Goal: Task Accomplishment & Management: Manage account settings

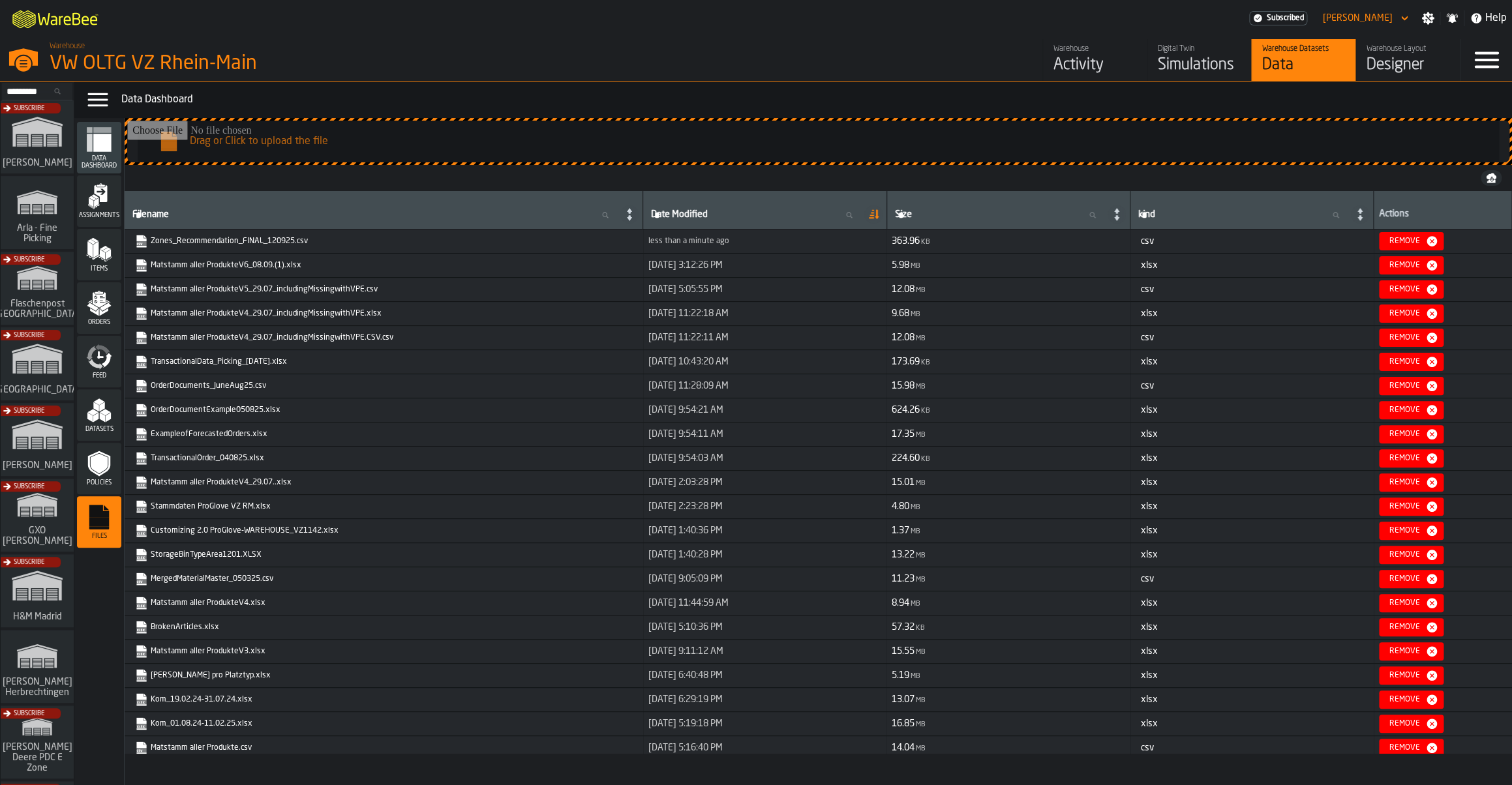
click at [1081, 68] on div "Activity" at bounding box center [1094, 65] width 82 height 21
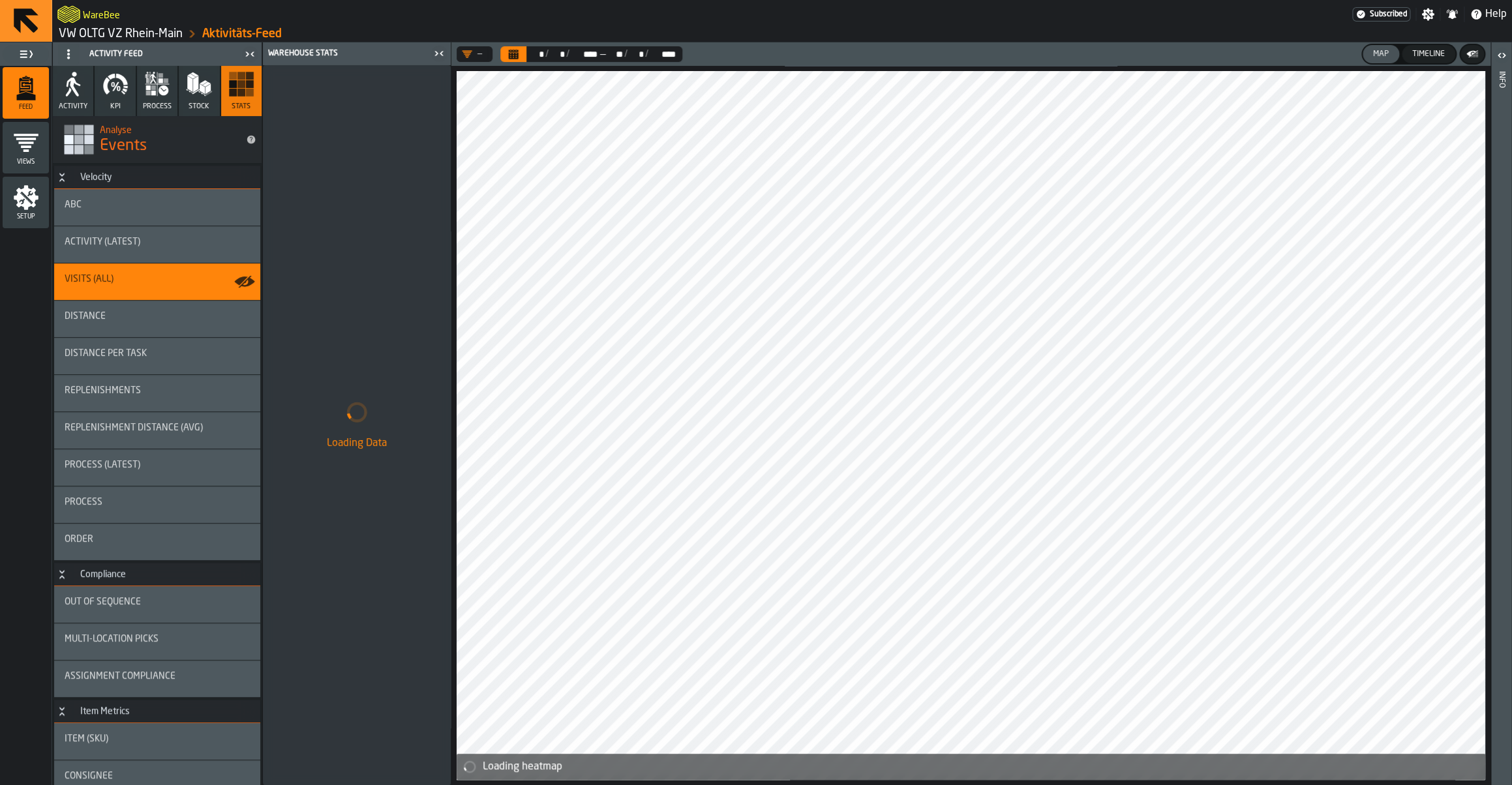
click at [165, 40] on link "VW OLTG VZ Rhein-Main" at bounding box center [120, 33] width 124 height 15
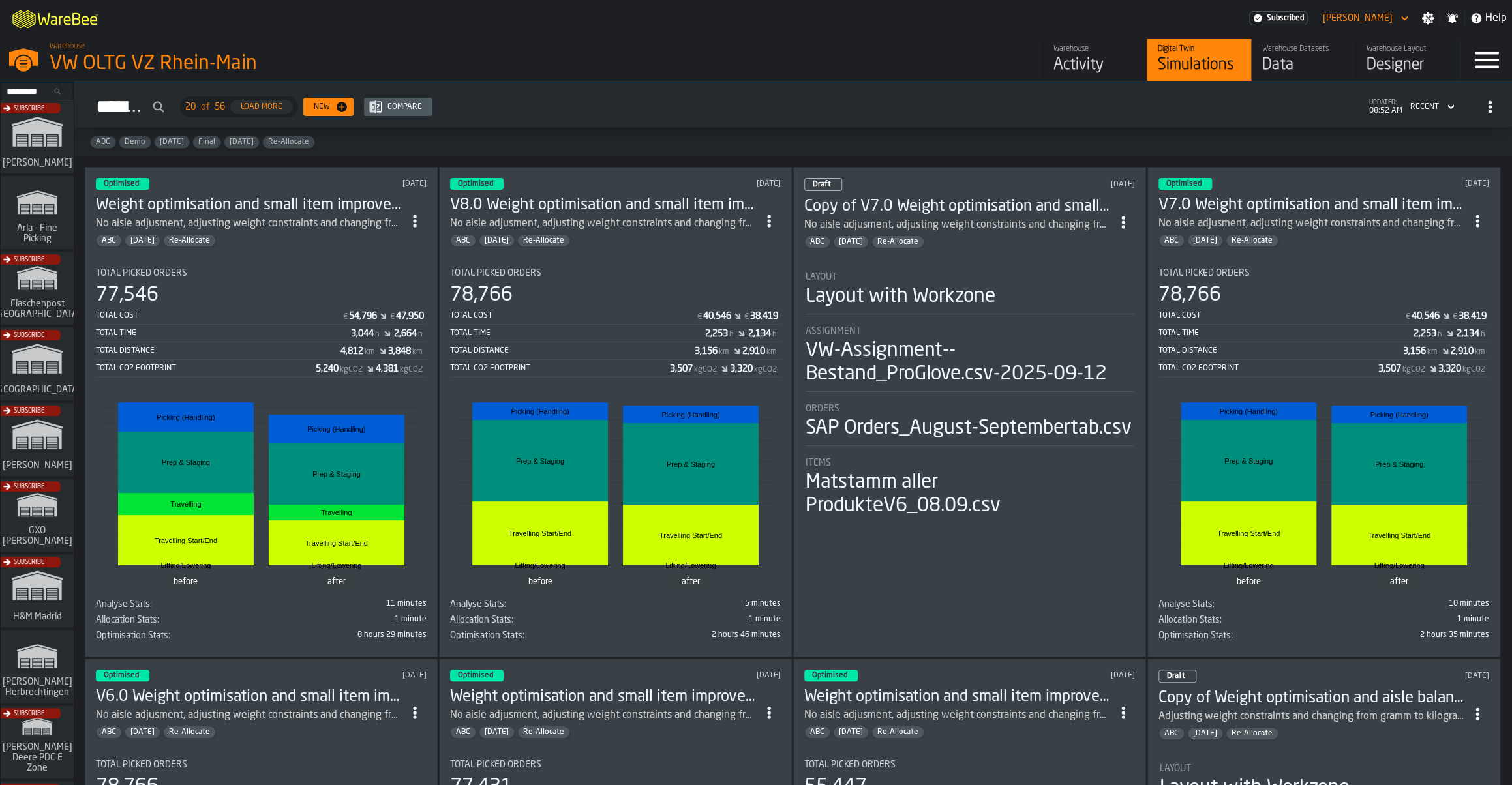
click at [1073, 75] on div "Activity" at bounding box center [1094, 65] width 82 height 21
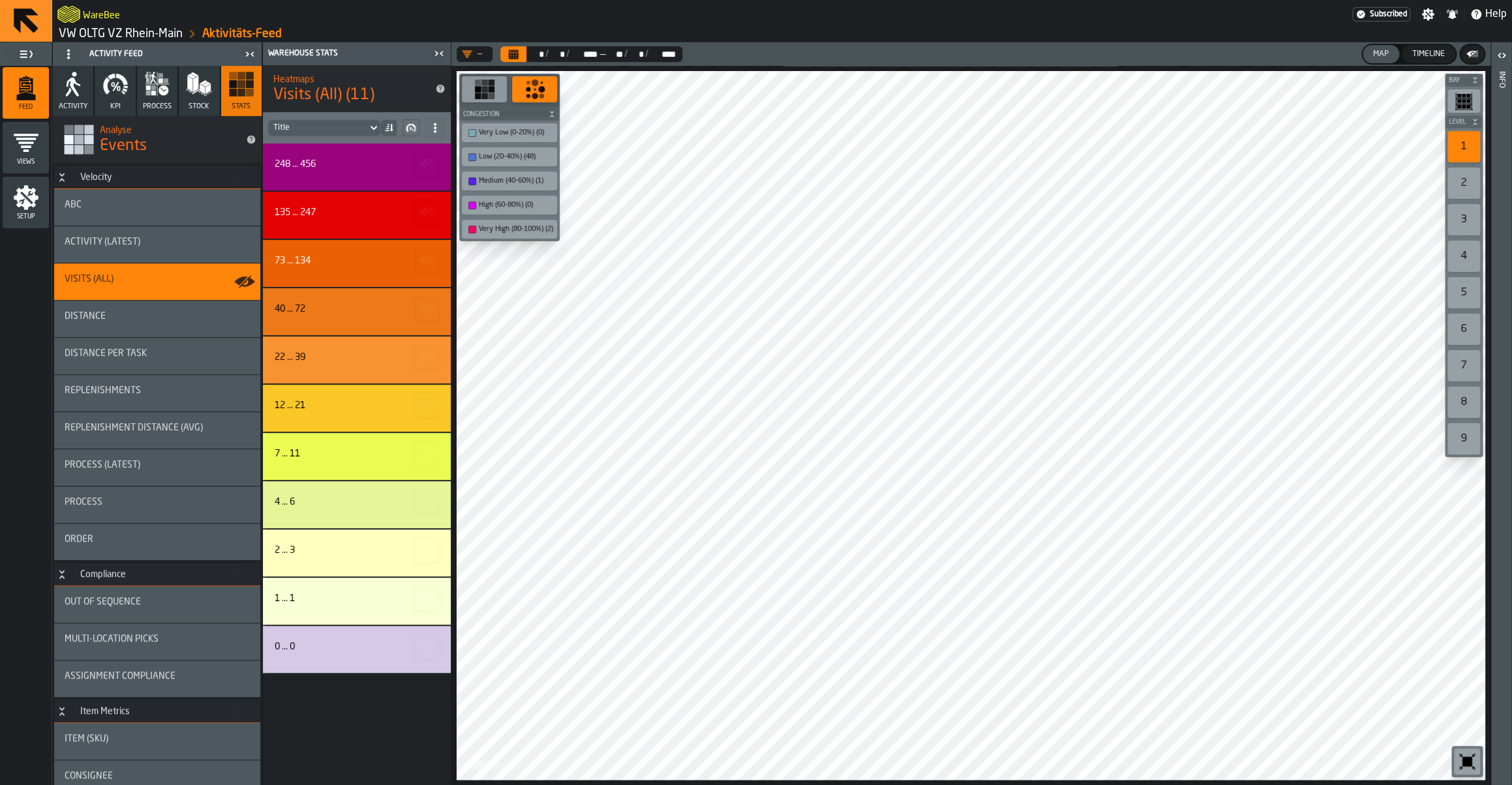
click at [511, 58] on icon "Calendar" at bounding box center [513, 56] width 9 height 7
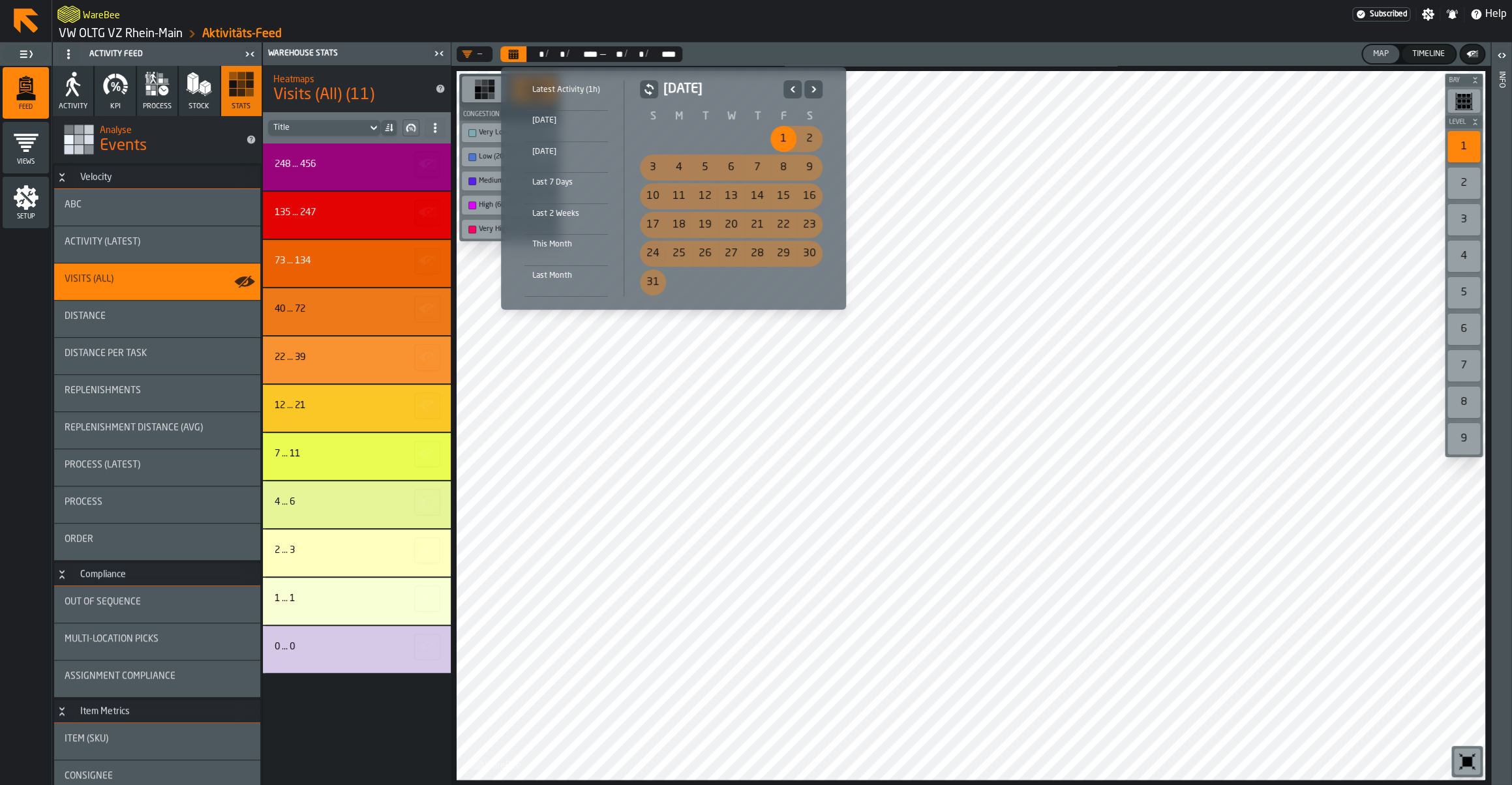
click at [791, 88] on icon "Previous" at bounding box center [792, 88] width 4 height 6
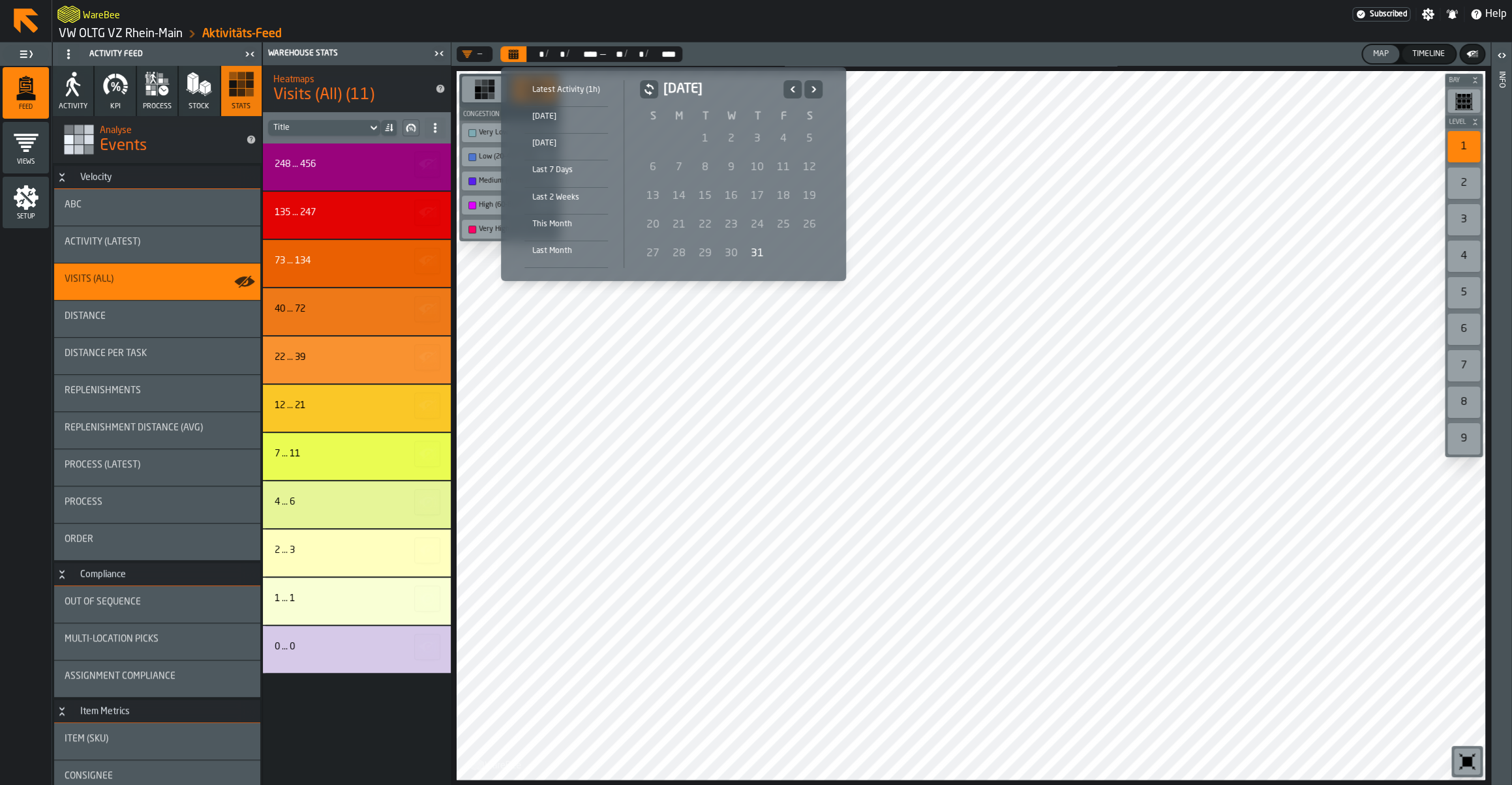
click at [807, 91] on icon "Next" at bounding box center [813, 89] width 13 height 15
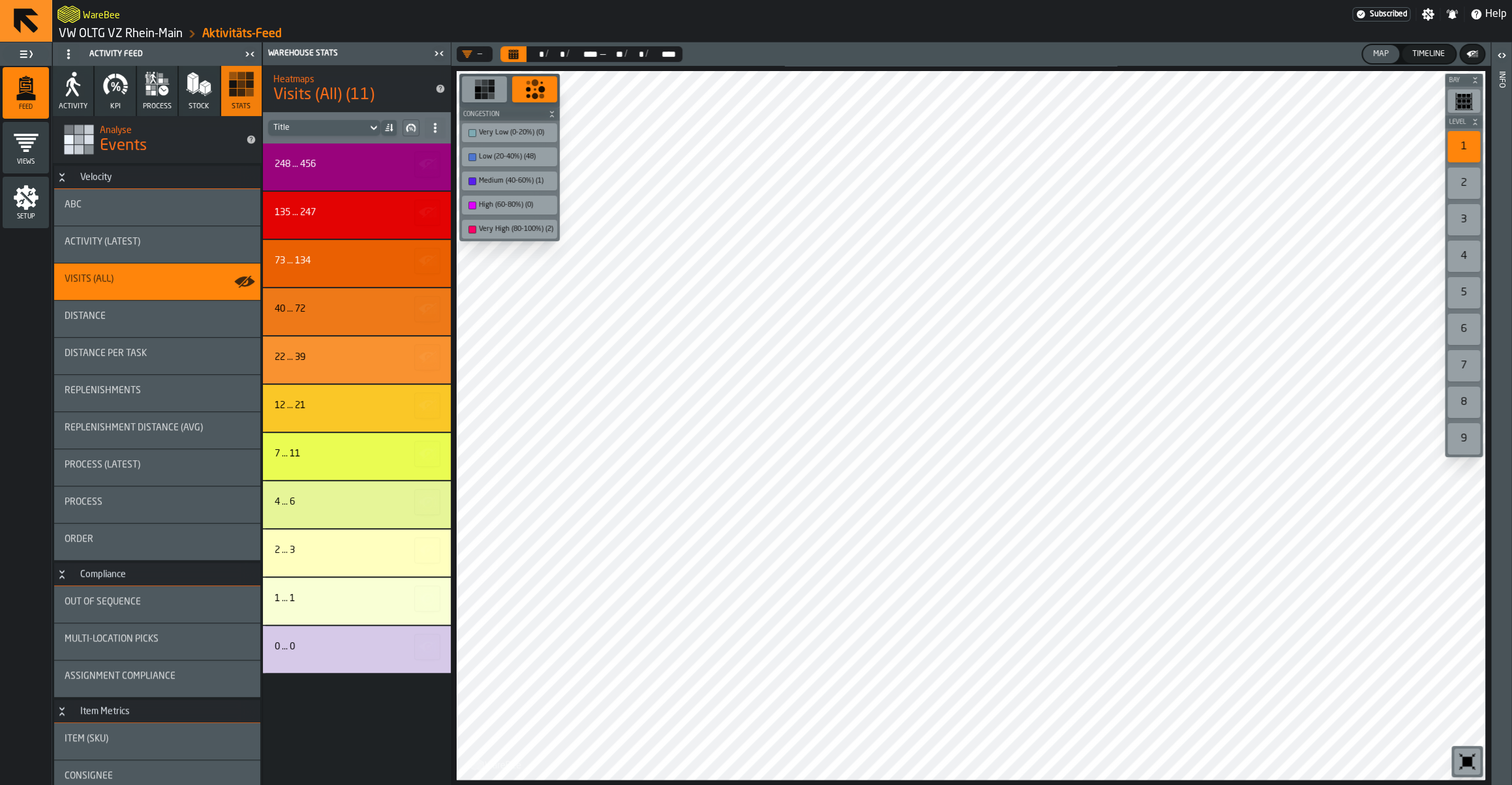
click at [514, 52] on icon "Calendar" at bounding box center [513, 51] width 9 height 2
click at [120, 90] on icon "button" at bounding box center [115, 84] width 26 height 26
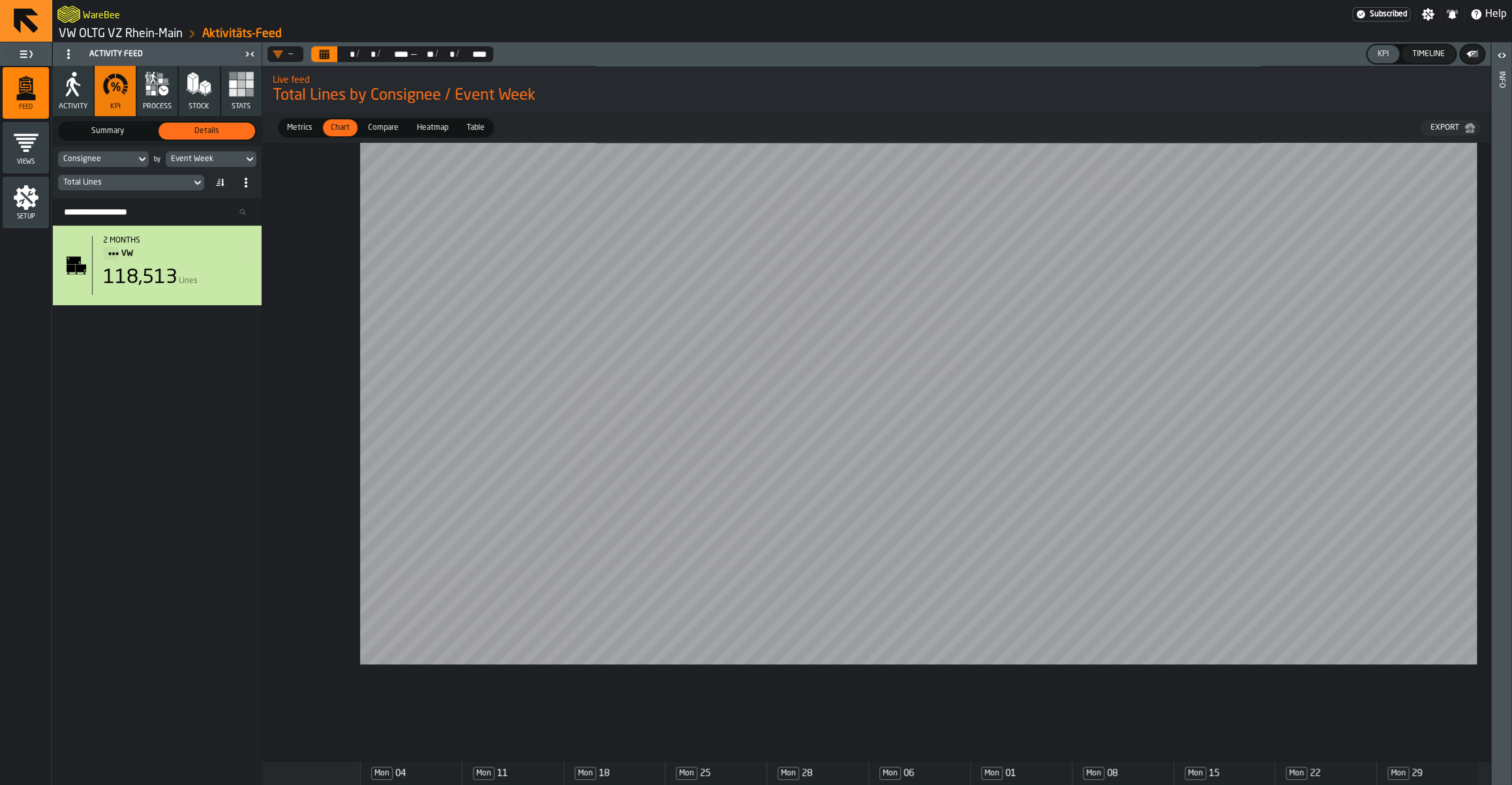
click at [329, 55] on icon "Calendar" at bounding box center [324, 56] width 9 height 7
click at [438, 134] on span "Heatmap" at bounding box center [432, 128] width 42 height 12
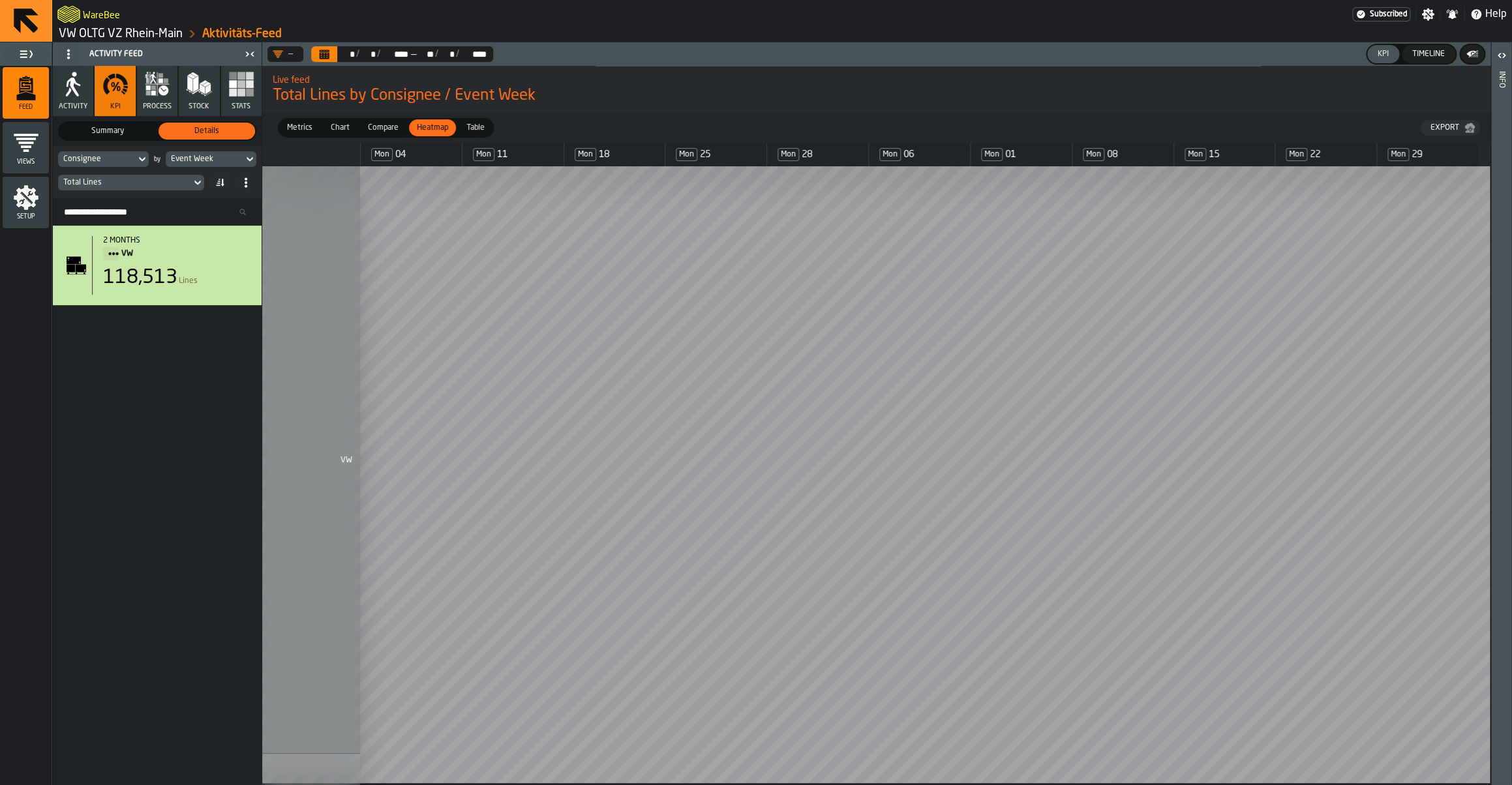
click at [479, 136] on div "Table" at bounding box center [475, 128] width 34 height 17
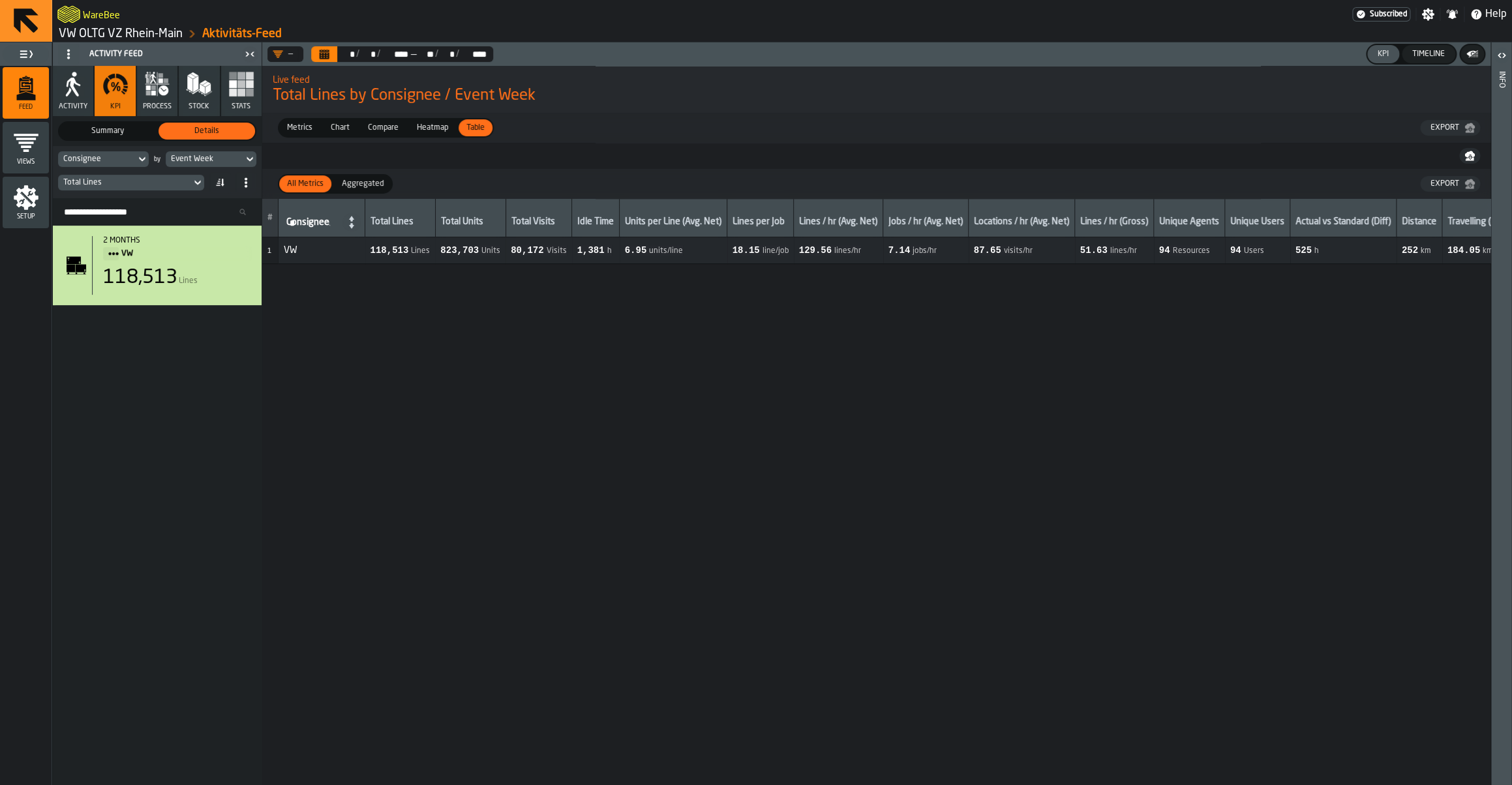
click at [435, 131] on span "Heatmap" at bounding box center [432, 128] width 42 height 12
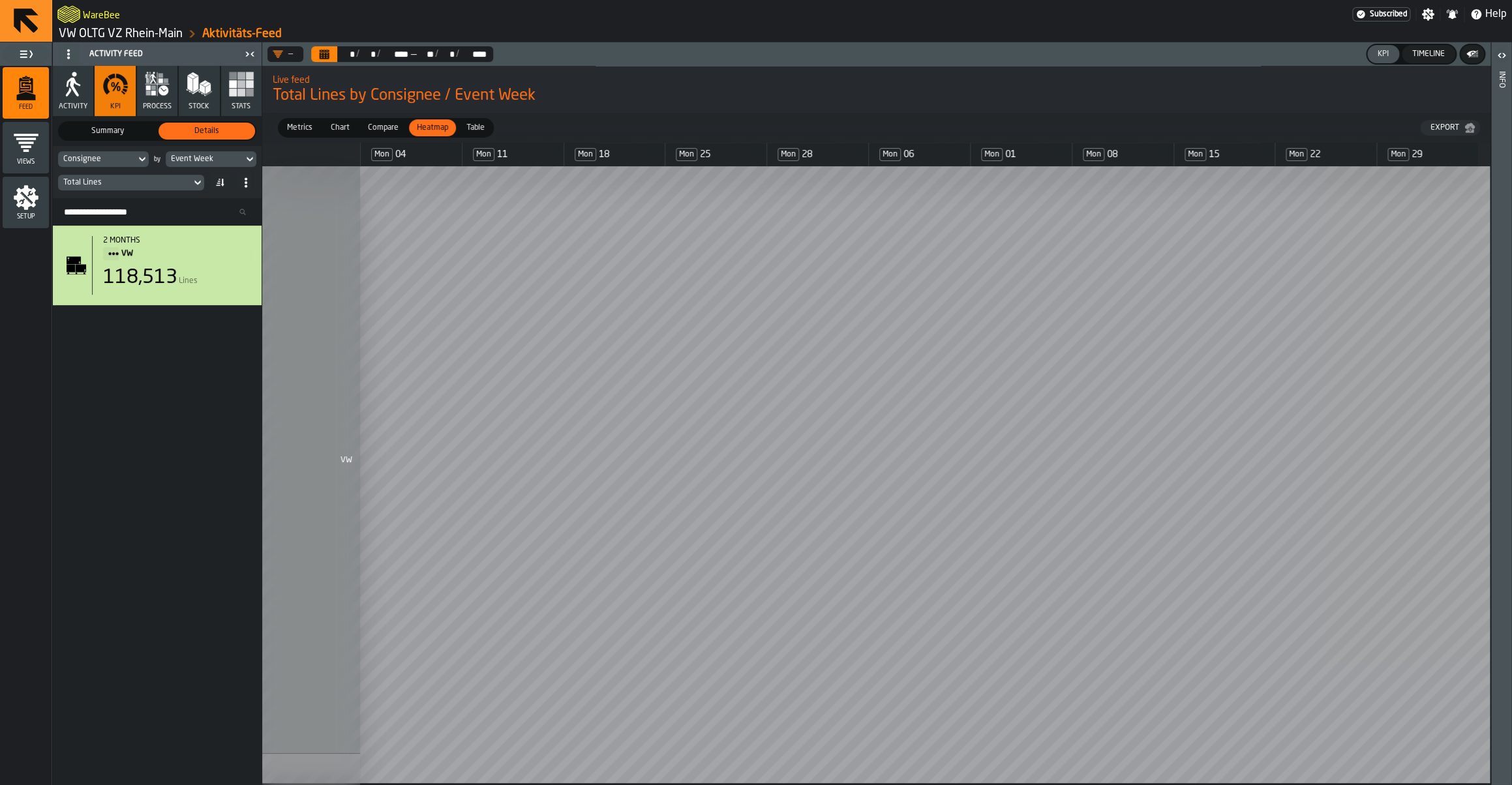
click at [392, 126] on span "Compare" at bounding box center [383, 128] width 41 height 12
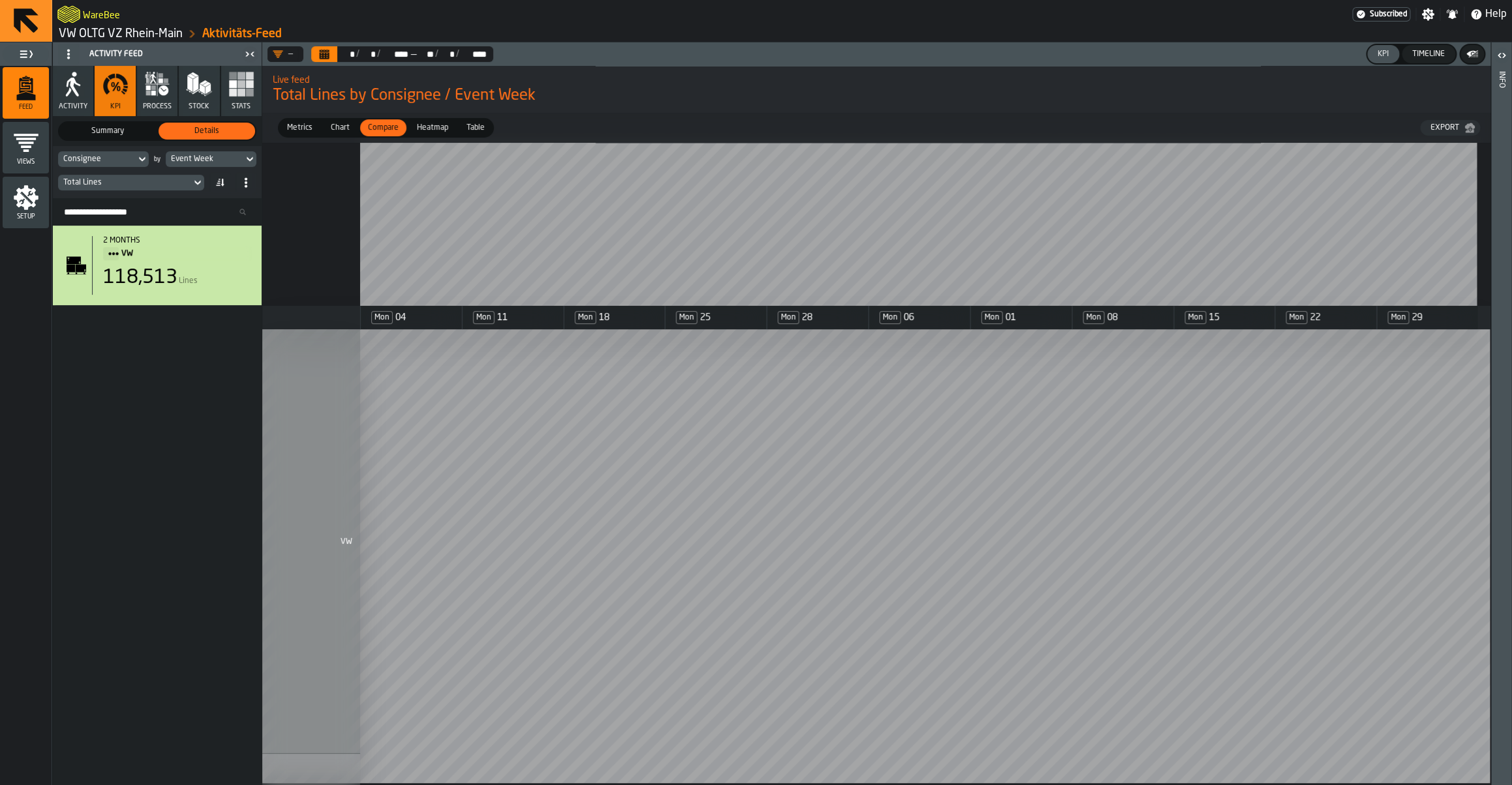
click at [351, 128] on span "Chart" at bounding box center [340, 128] width 29 height 12
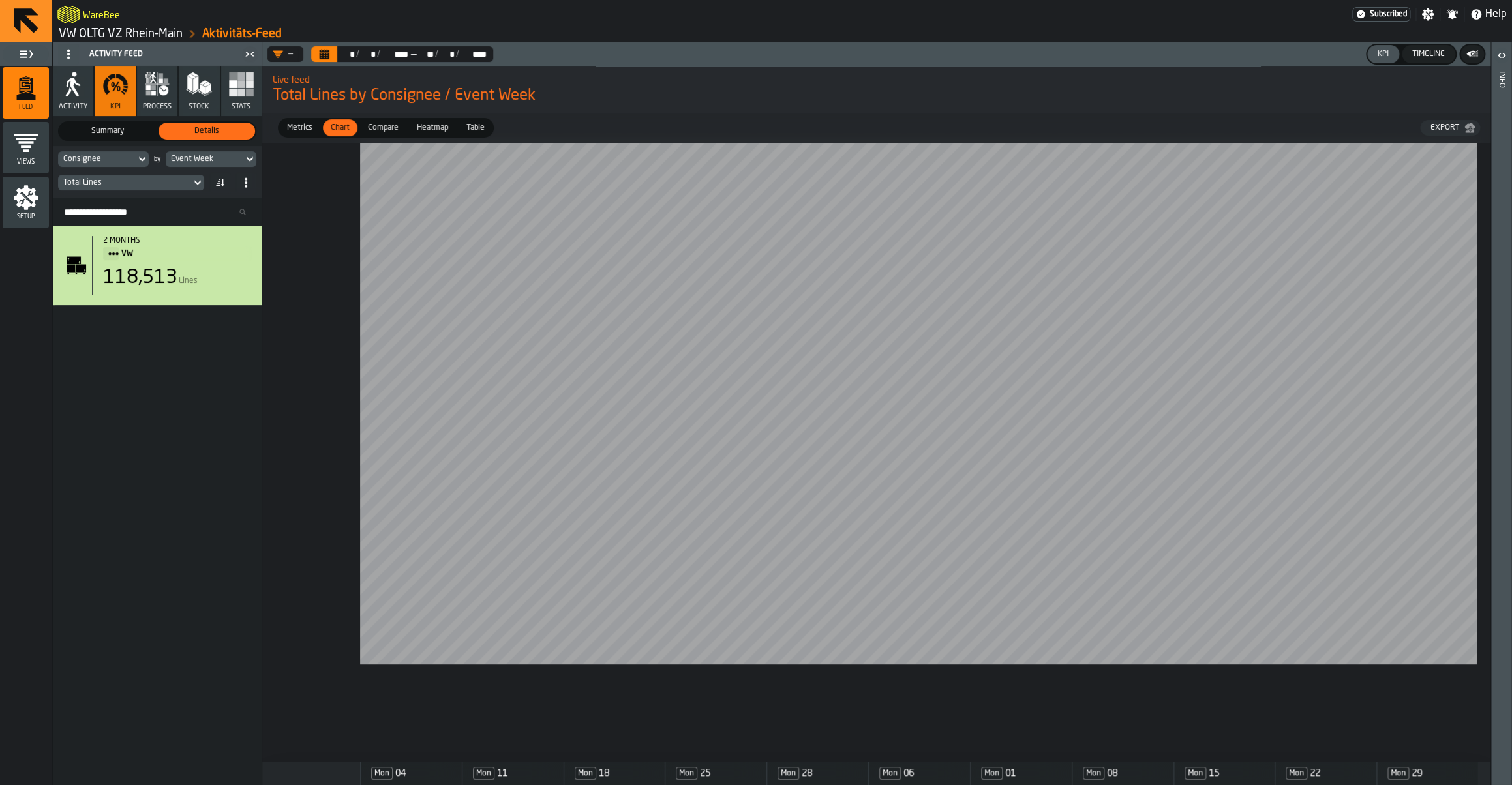
click at [227, 165] on div "Event Week" at bounding box center [204, 159] width 77 height 15
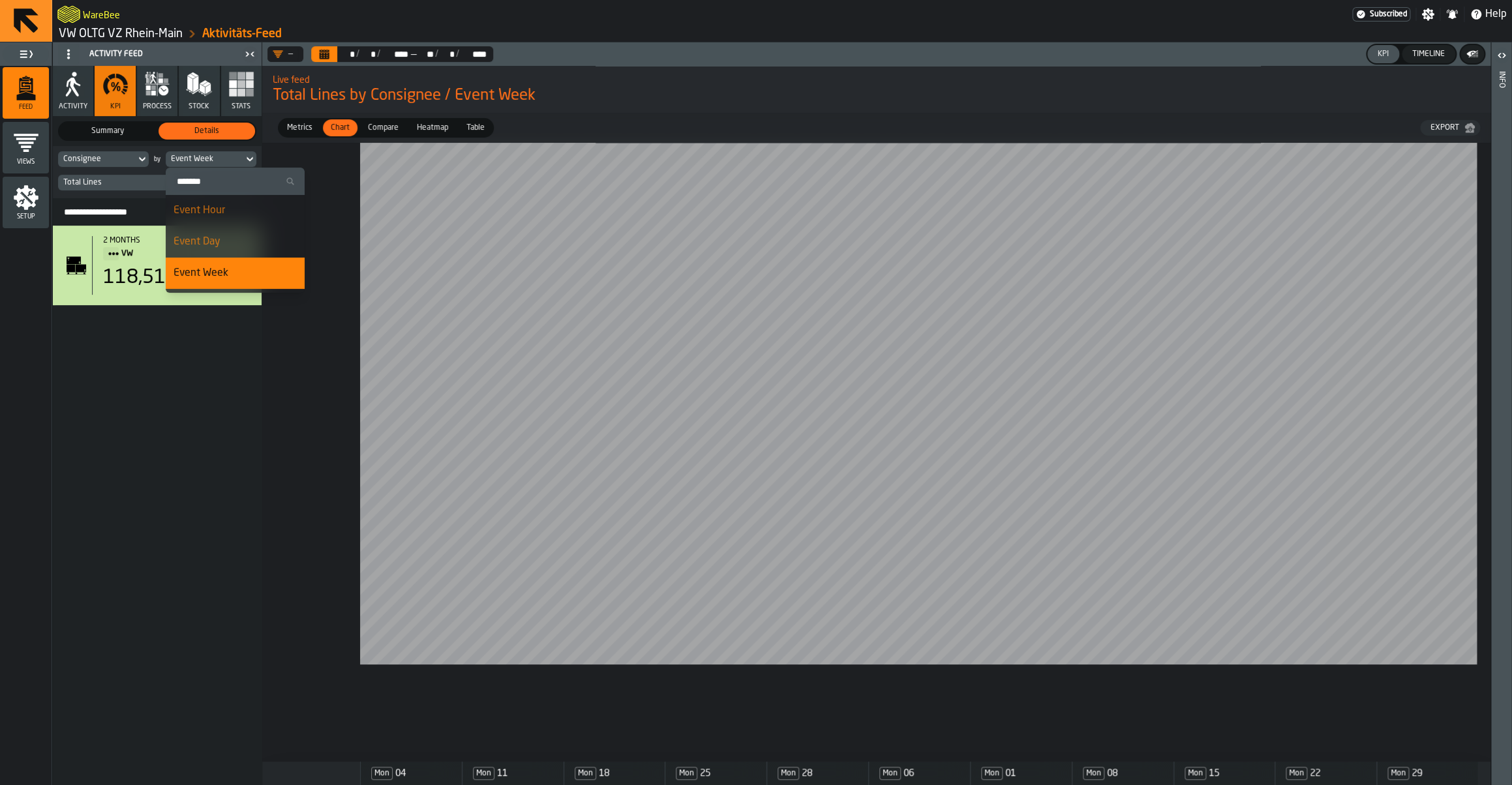
click at [223, 232] on li "Event Day" at bounding box center [235, 242] width 139 height 31
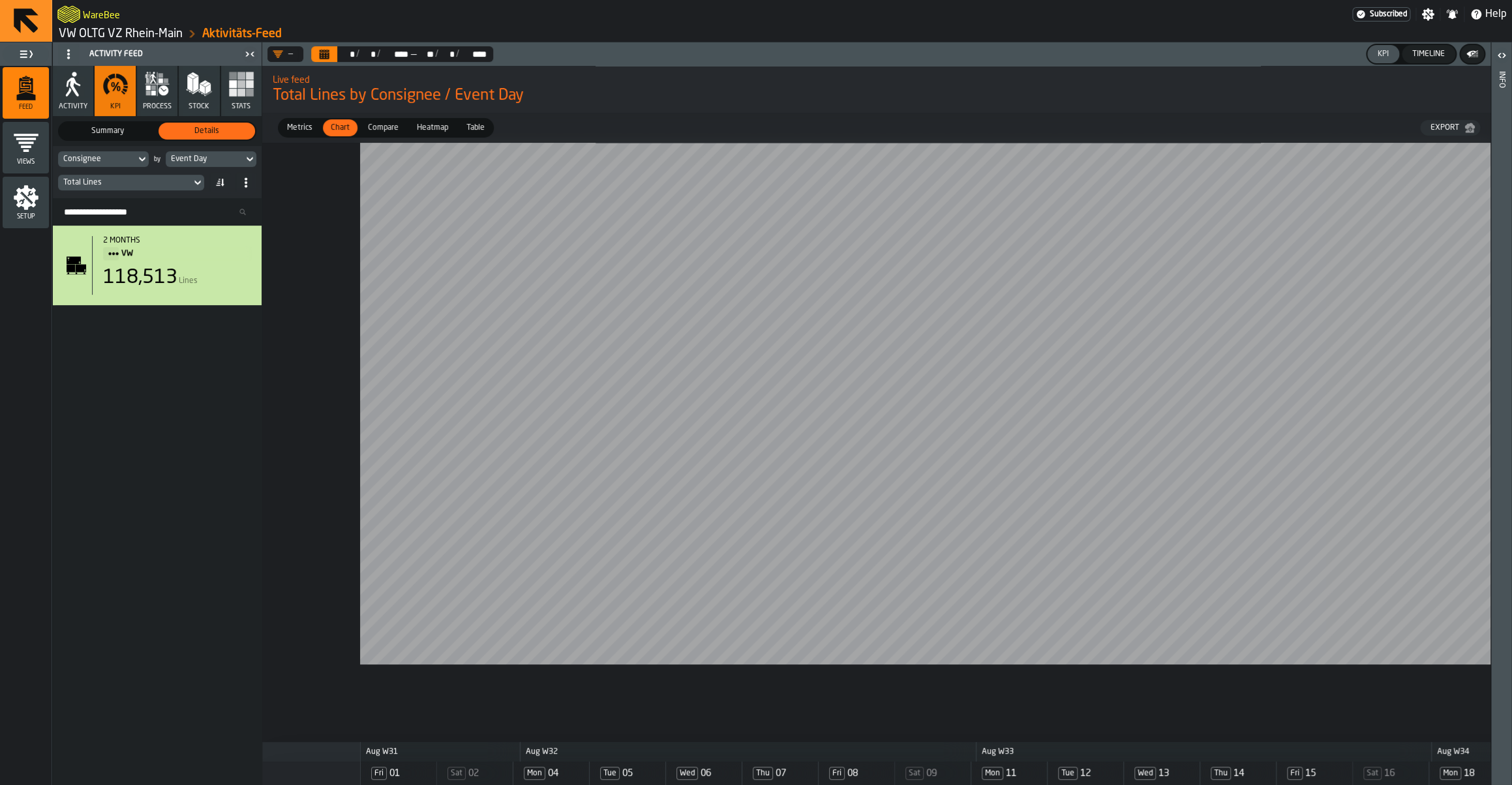
drag, startPoint x: 934, startPoint y: 700, endPoint x: 1511, endPoint y: 708, distance: 577.1
click at [1511, 708] on main "Feed Views Shifts Employees Setup Activity Feed Activity KPI process Stock Stat…" at bounding box center [756, 413] width 1512 height 743
click at [101, 32] on link "VW OLTG VZ Rhein-Main" at bounding box center [120, 33] width 124 height 15
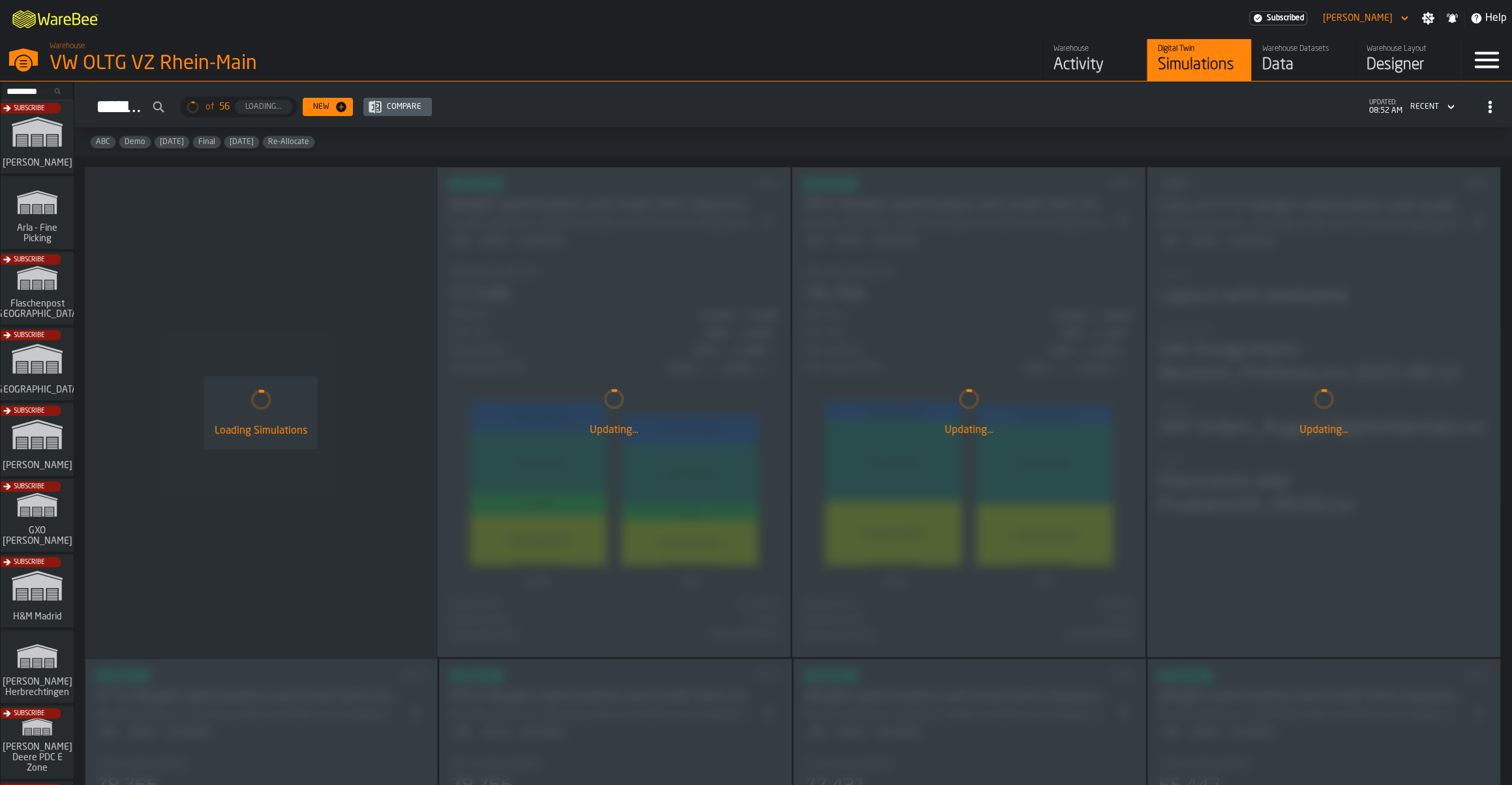
click at [56, 450] on div "Subscribe" at bounding box center [34, 443] width 73 height 76
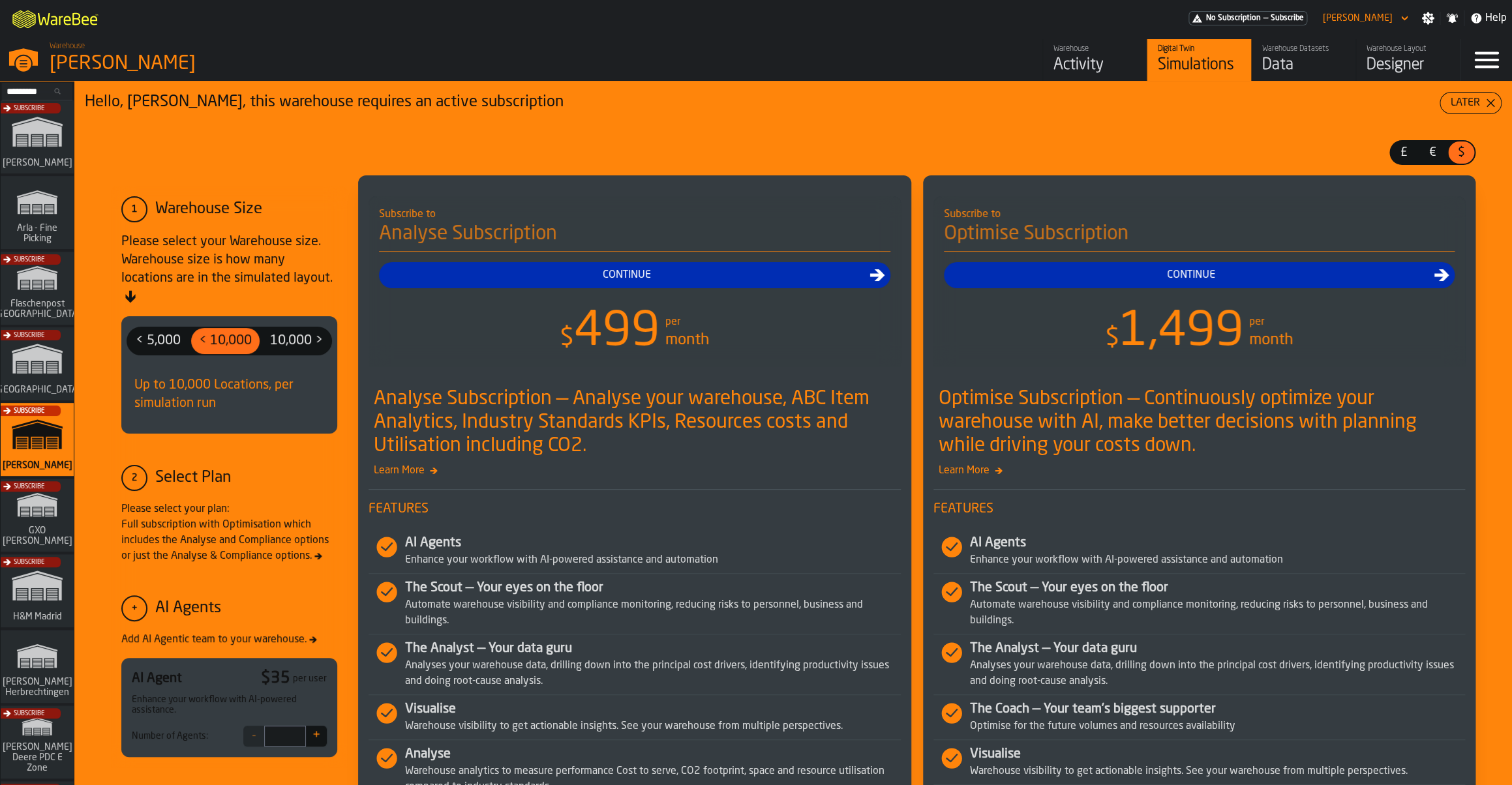
click at [1094, 58] on div "Activity" at bounding box center [1094, 65] width 82 height 21
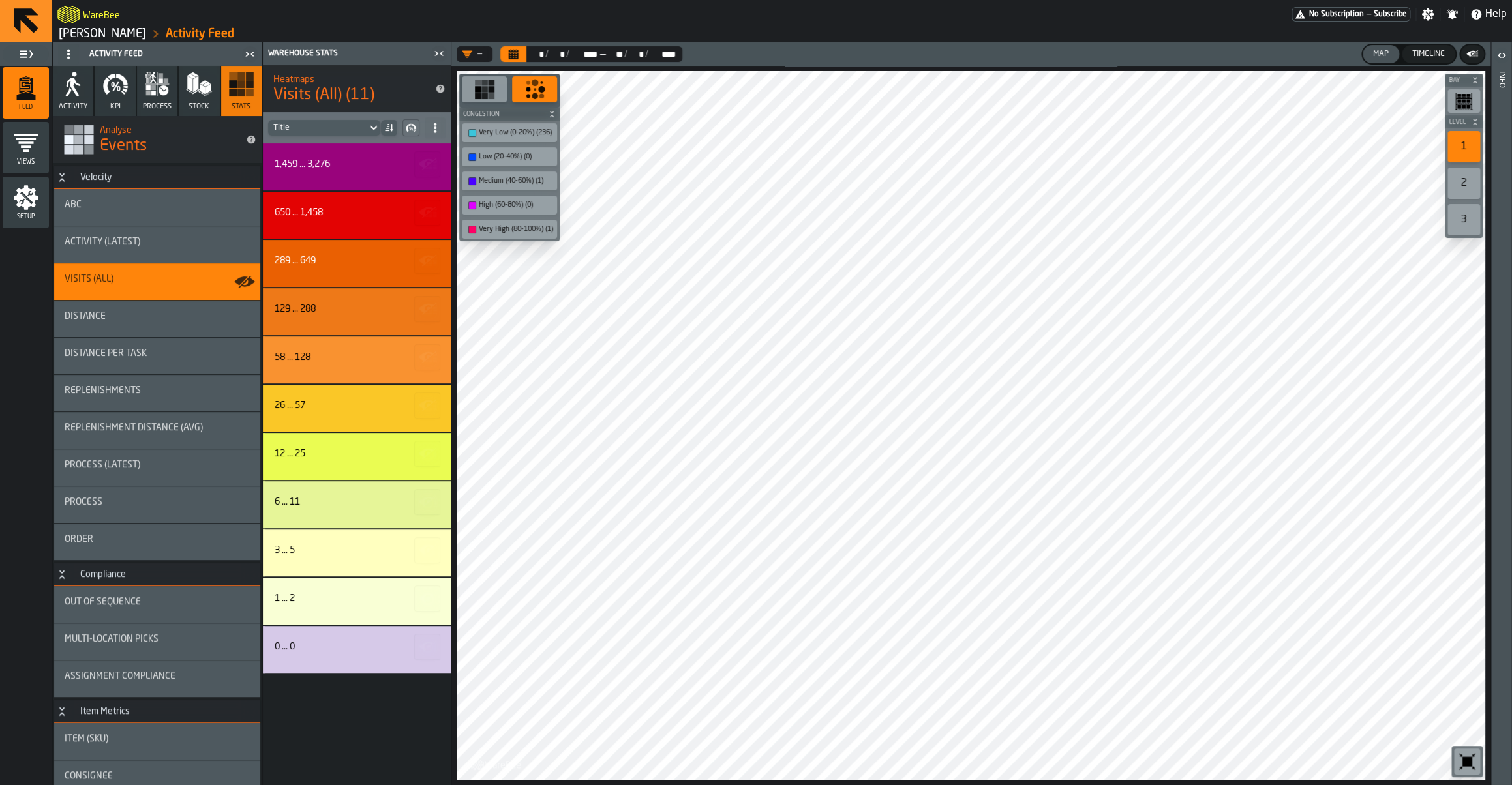
click at [515, 55] on icon "Calendar" at bounding box center [513, 56] width 9 height 7
click at [441, 49] on icon "button-toggle-Close me" at bounding box center [439, 53] width 15 height 15
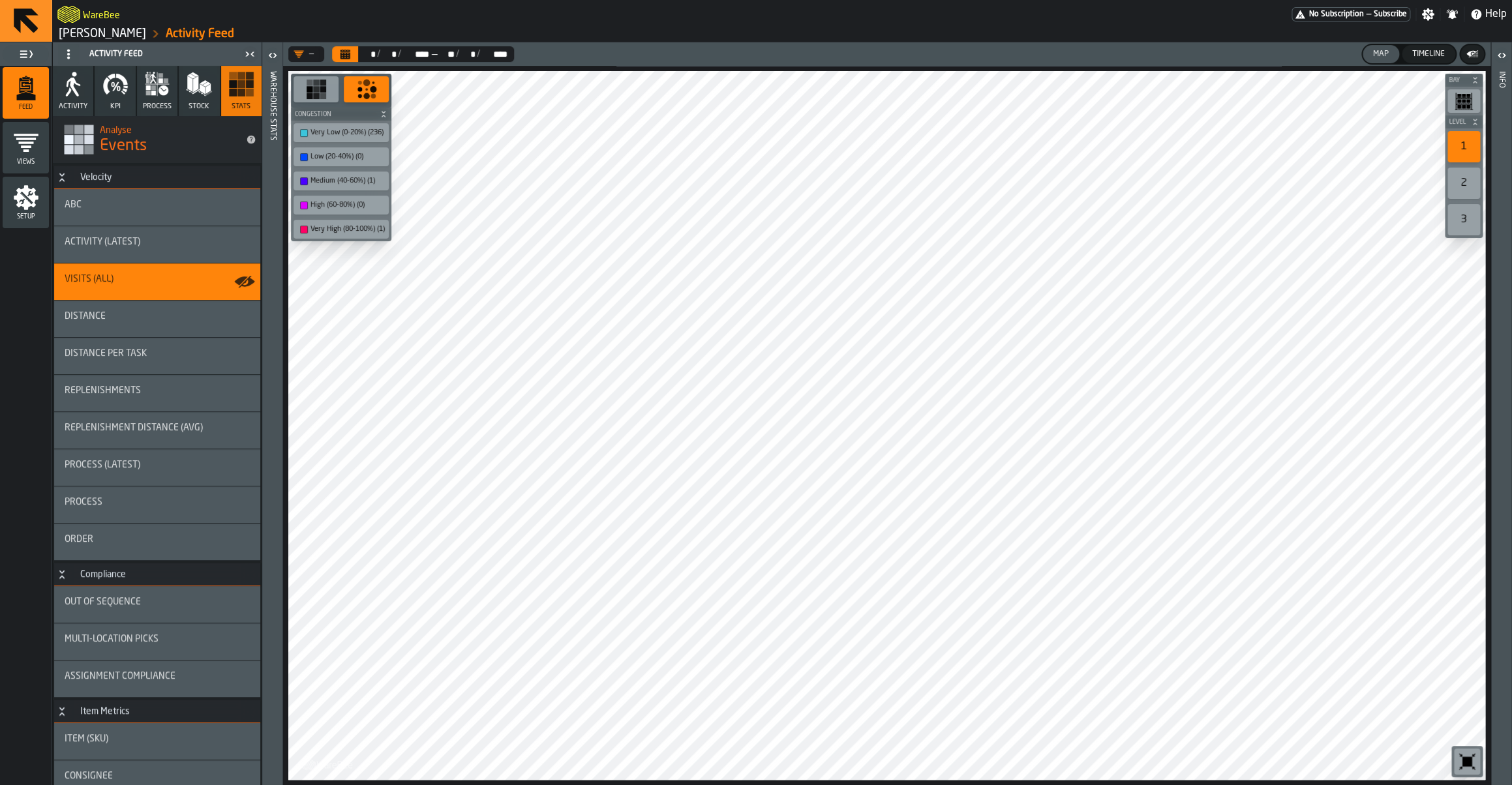
click at [240, 52] on div "Activity Feed" at bounding box center [149, 54] width 186 height 21
click at [247, 52] on icon "button-toggle-Close me" at bounding box center [247, 53] width 3 height 4
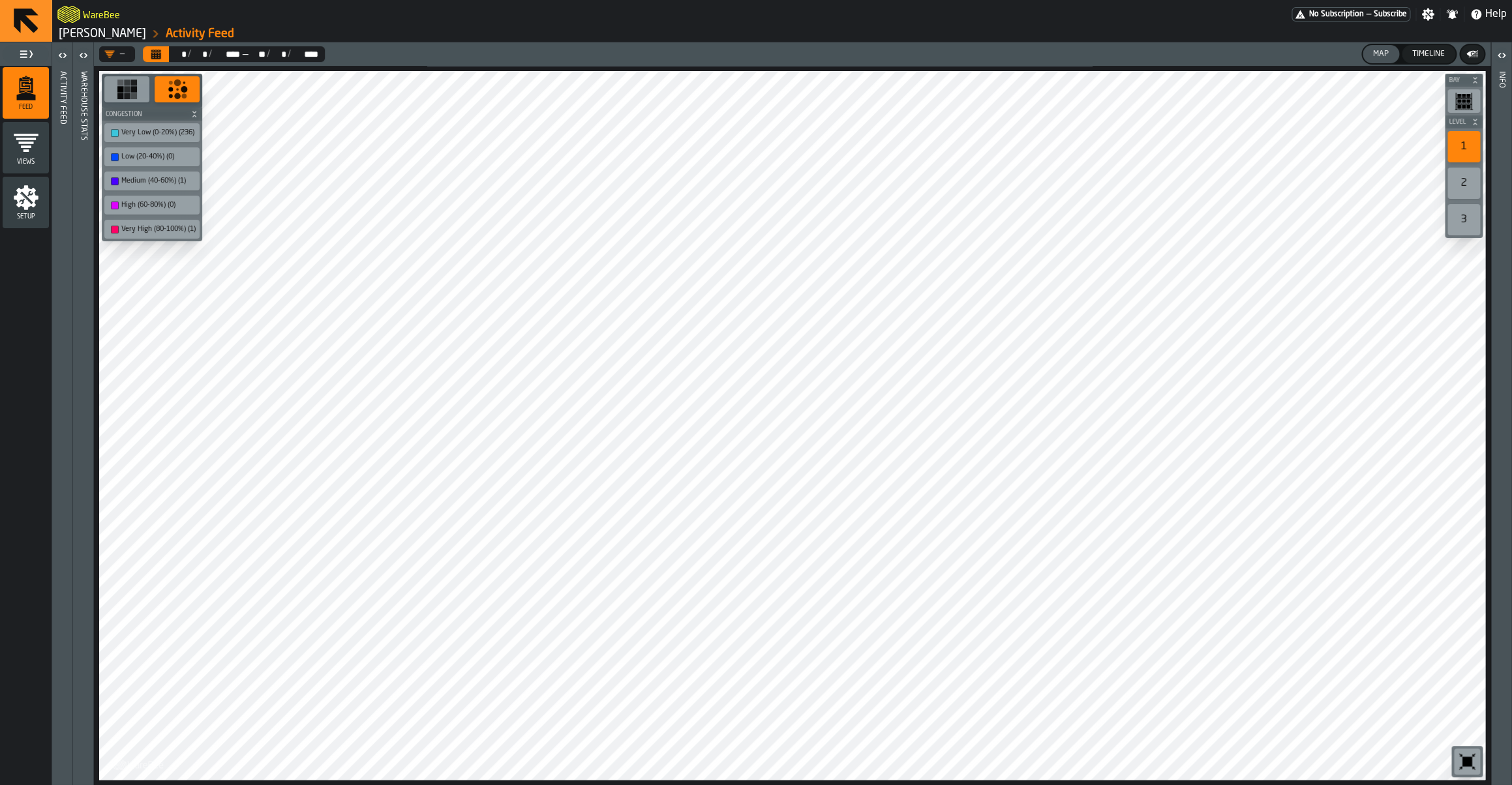
click at [85, 62] on icon "button-toggle-Open" at bounding box center [83, 55] width 15 height 15
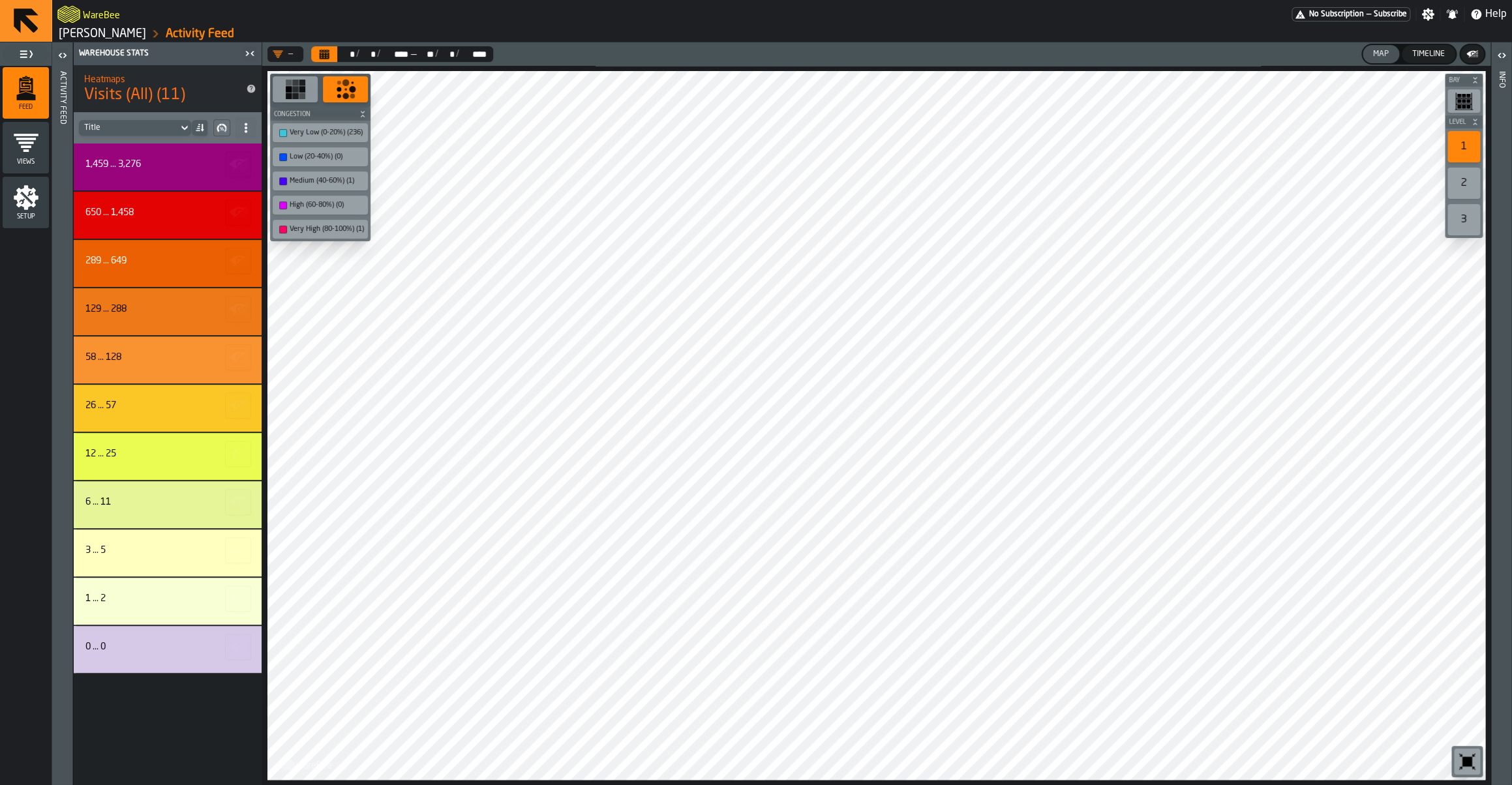
click at [59, 59] on icon "button-toggle-Open" at bounding box center [63, 55] width 15 height 15
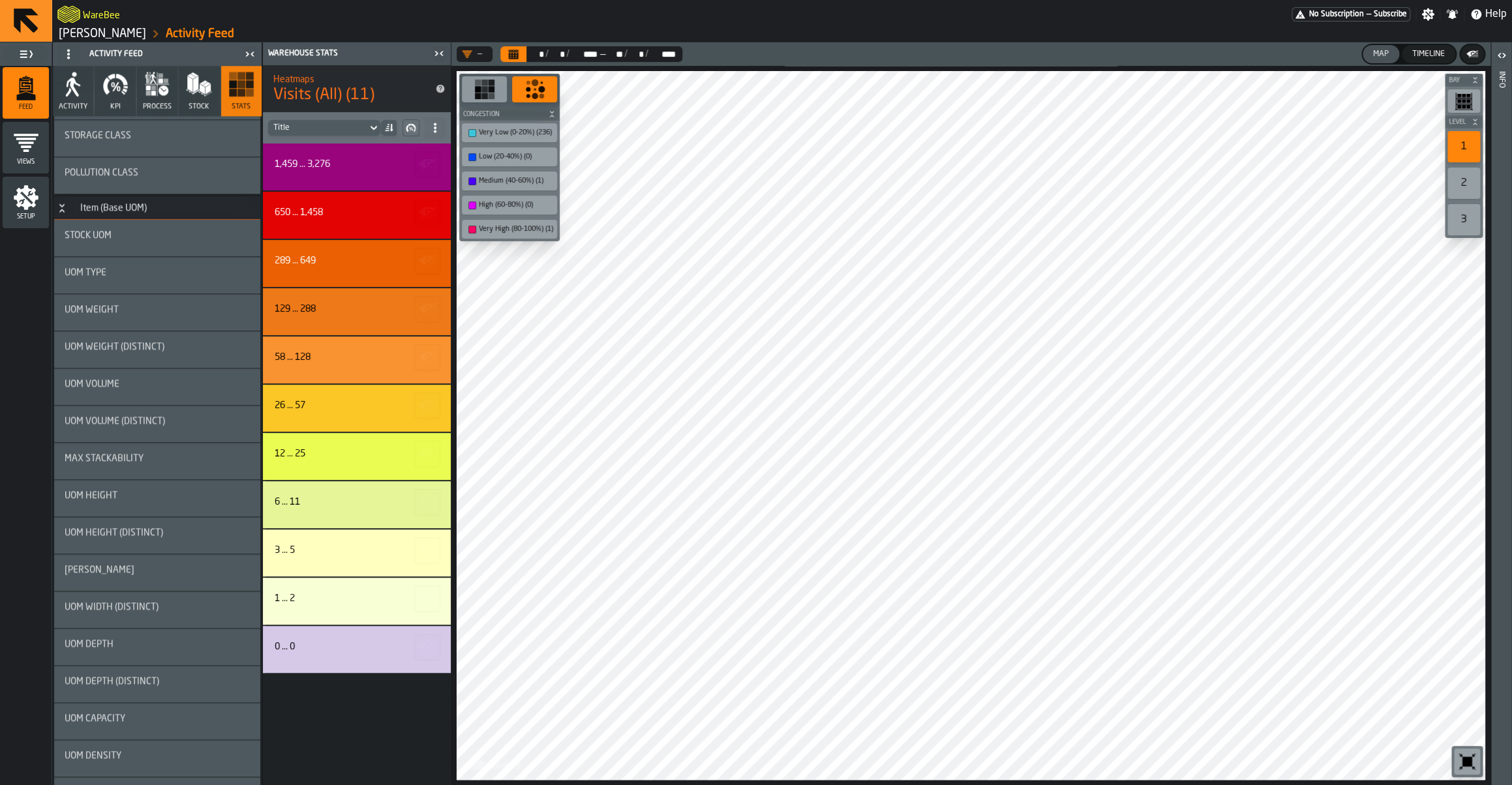
scroll to position [636, 0]
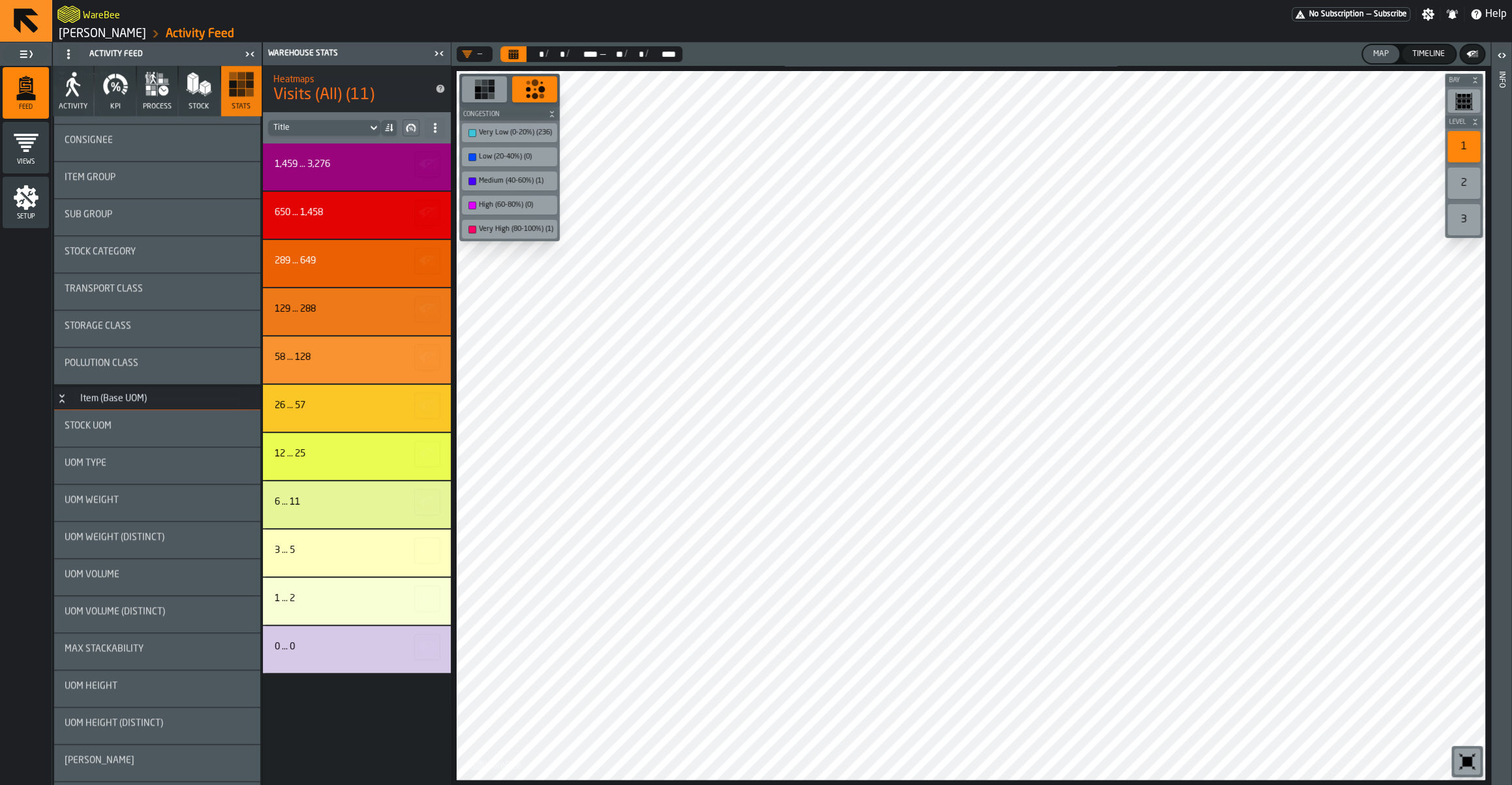
click at [112, 283] on span "Transport Class" at bounding box center [103, 289] width 78 height 10
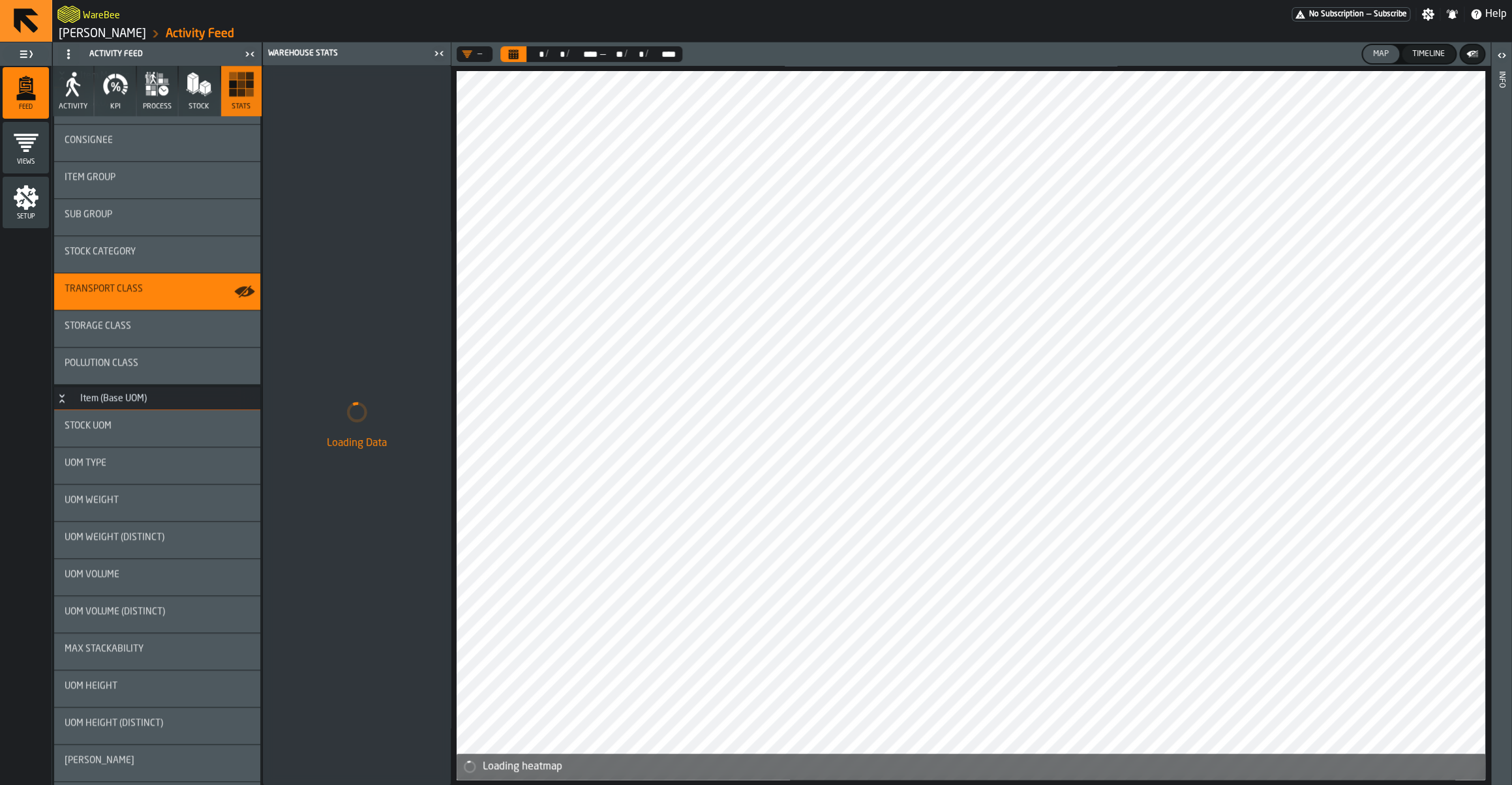
click at [152, 346] on div "Storage Class" at bounding box center [157, 328] width 206 height 37
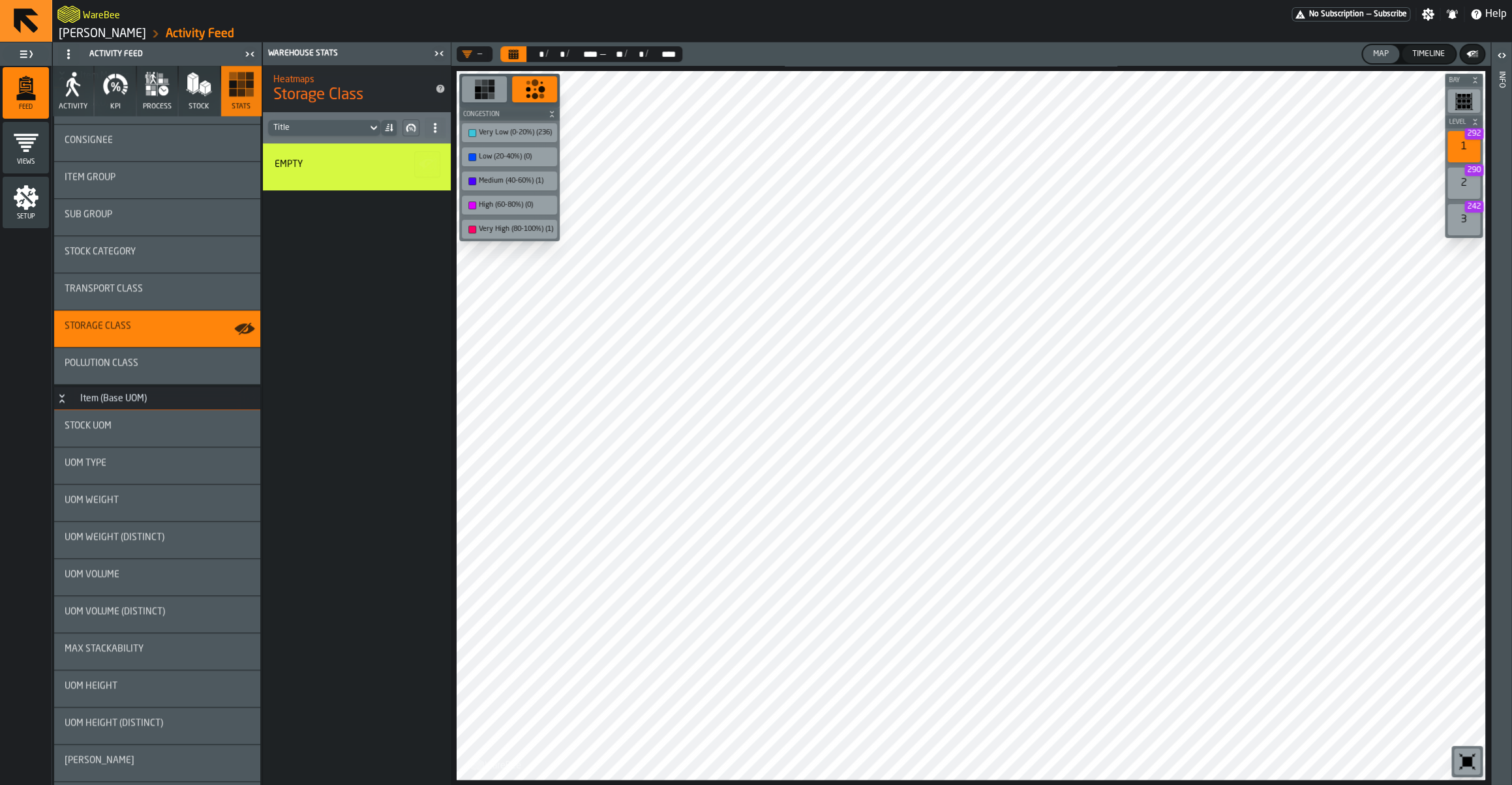
click at [116, 295] on div "Transport Class" at bounding box center [157, 291] width 186 height 15
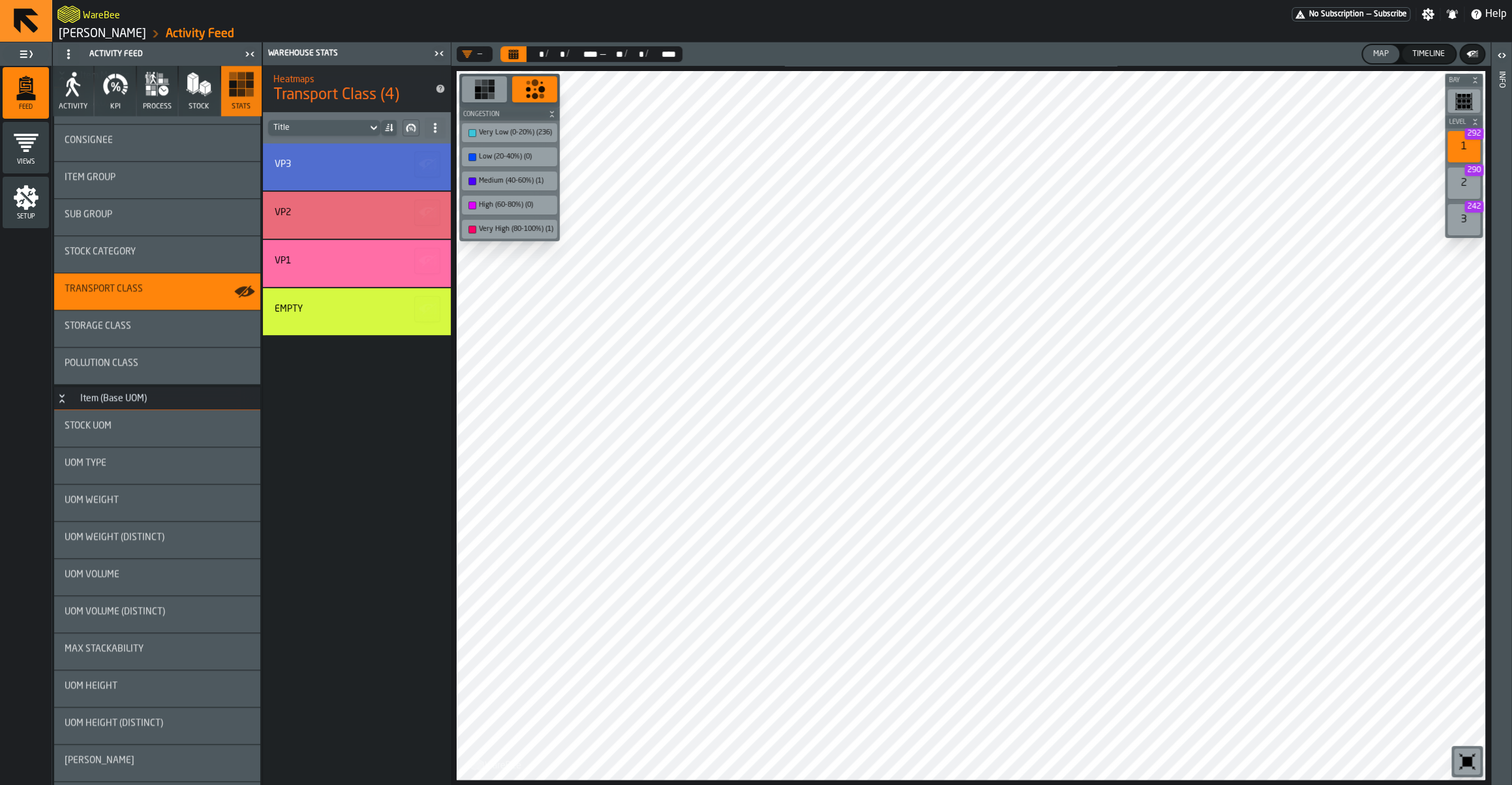
click at [107, 94] on icon "button" at bounding box center [115, 84] width 26 height 26
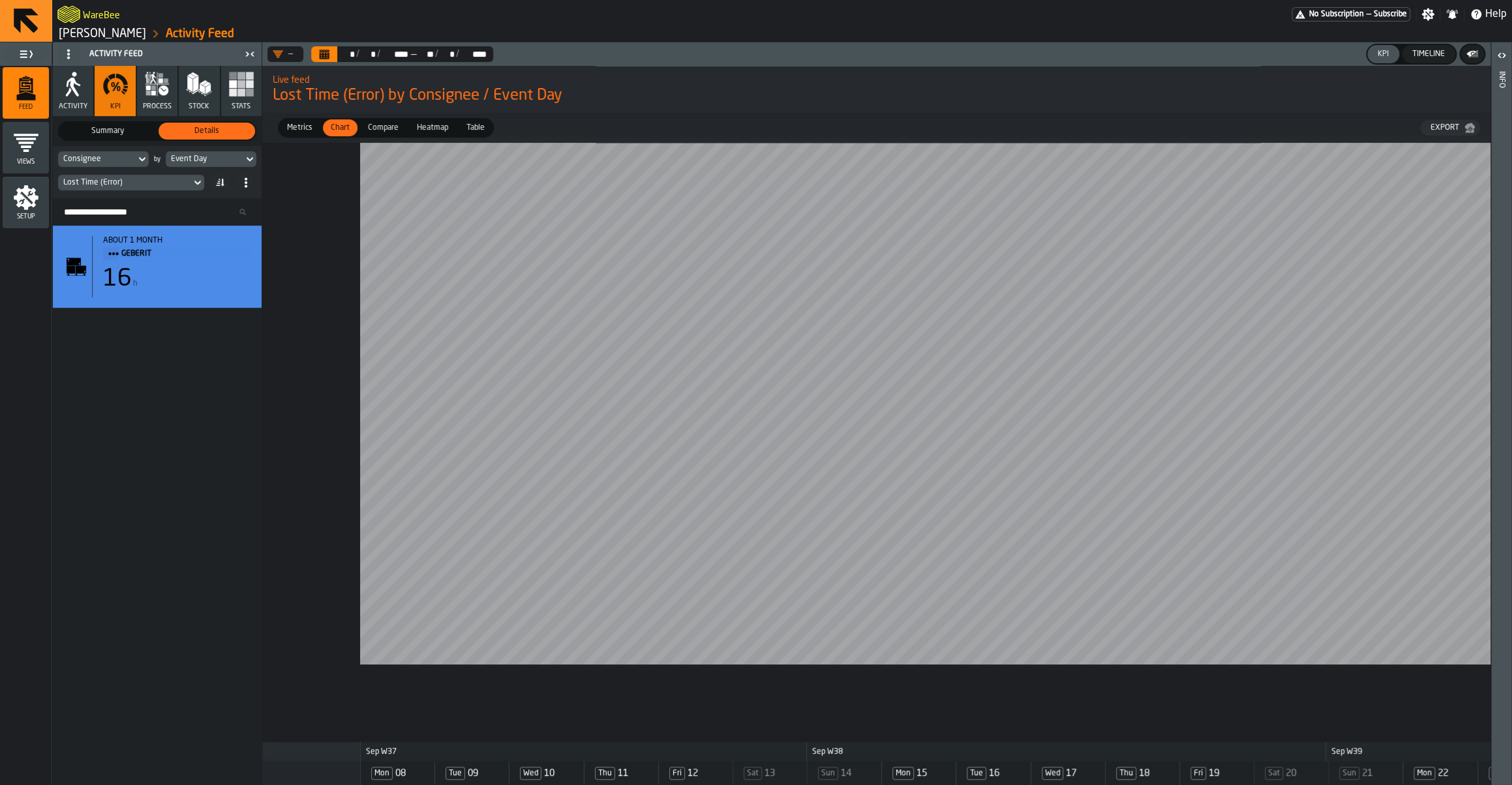
click at [110, 153] on div "Consignee" at bounding box center [97, 159] width 77 height 15
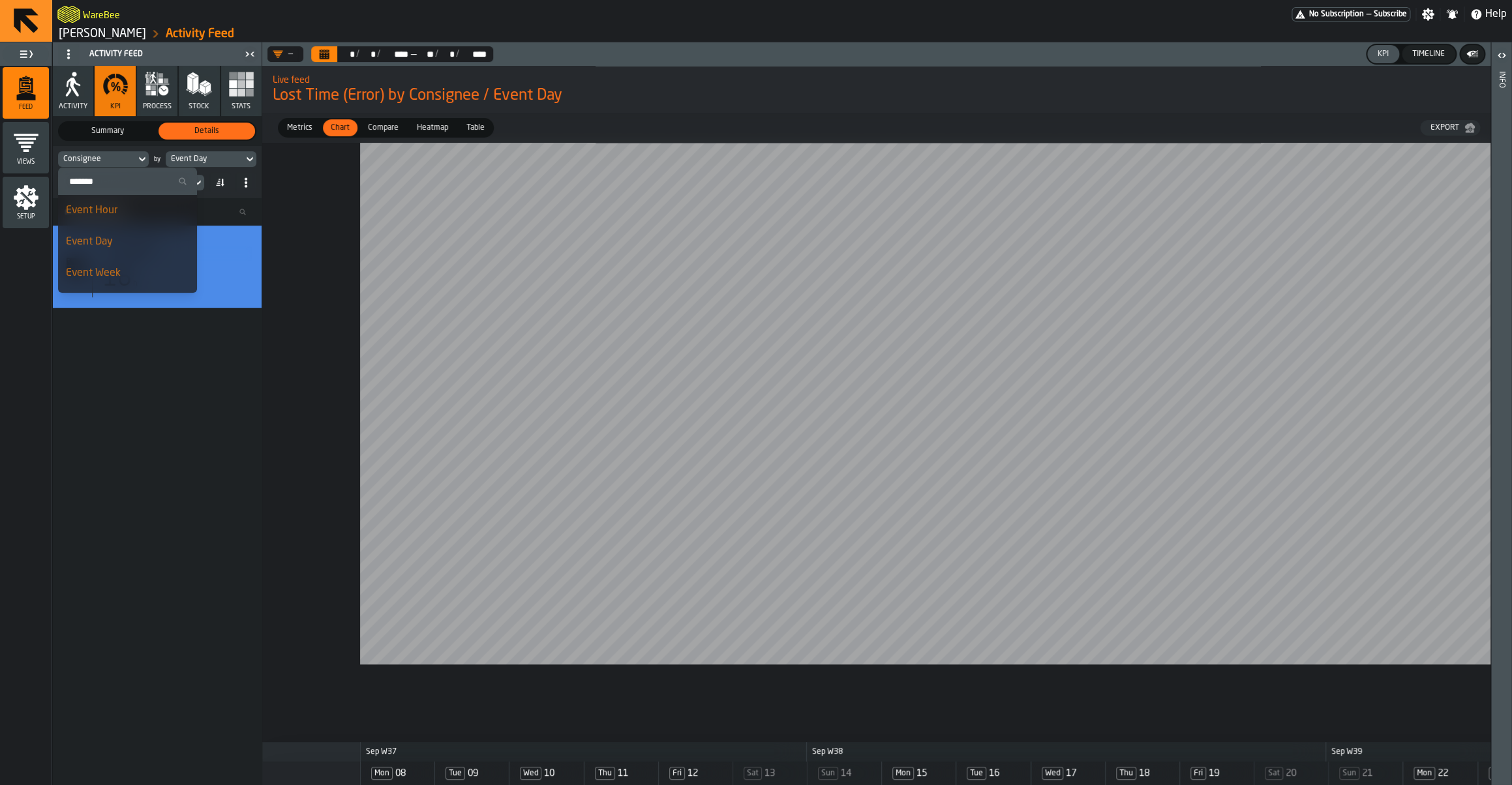
click at [108, 190] on input "Search" at bounding box center [128, 181] width 129 height 17
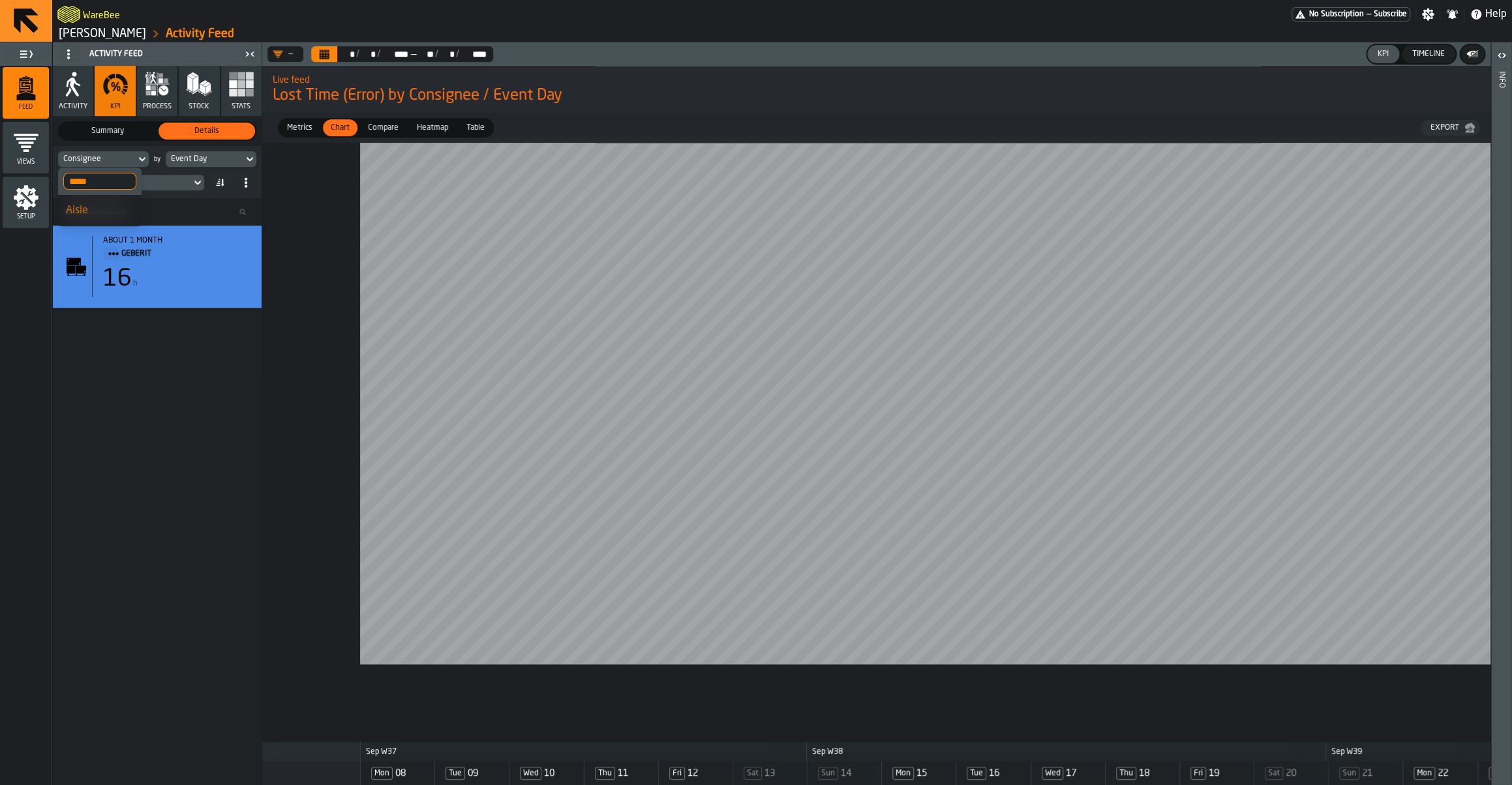
type input "*****"
click at [95, 219] on li "Aisle" at bounding box center [100, 210] width 83 height 31
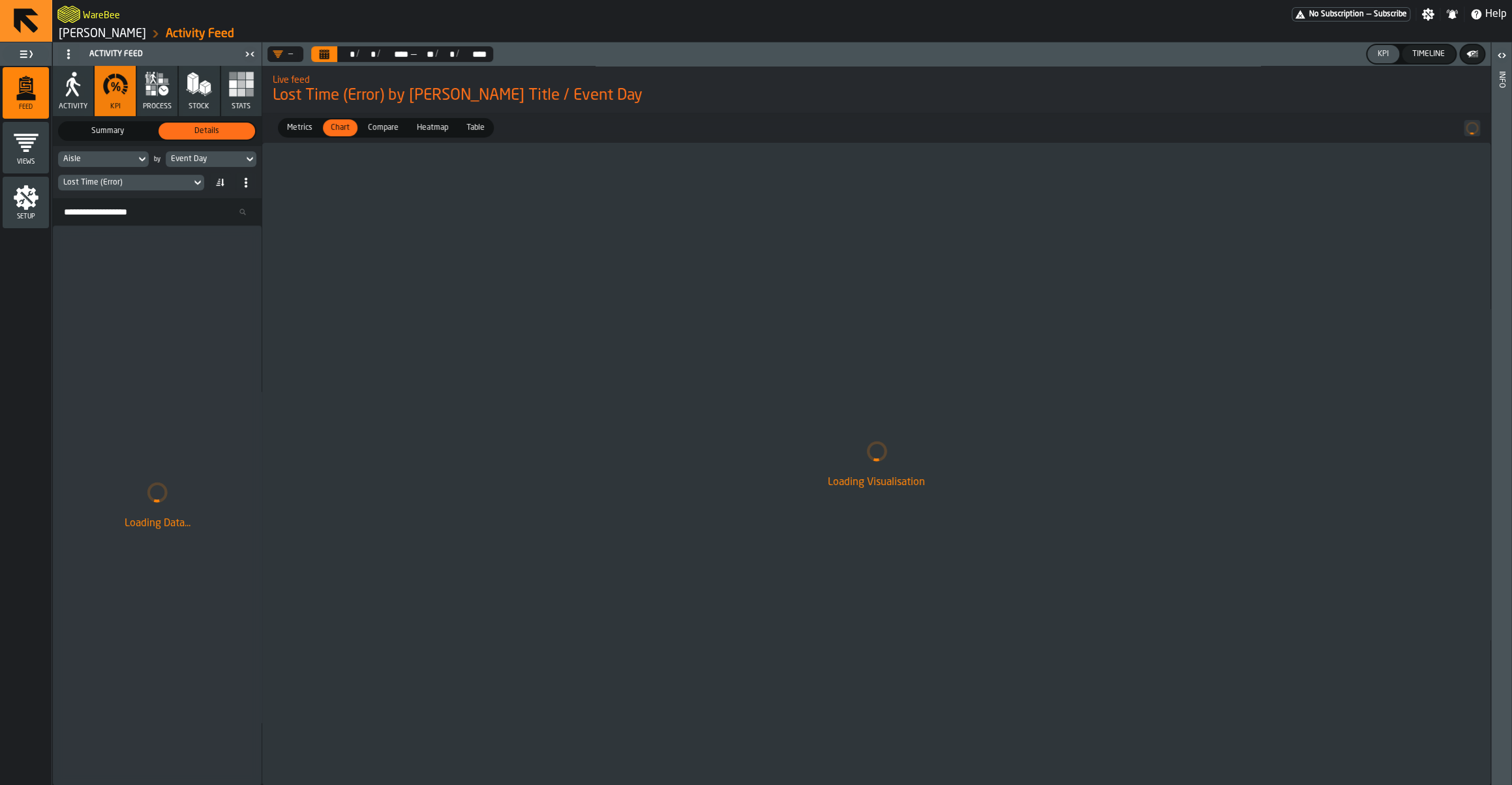
click at [193, 164] on div "Event Day" at bounding box center [204, 159] width 67 height 9
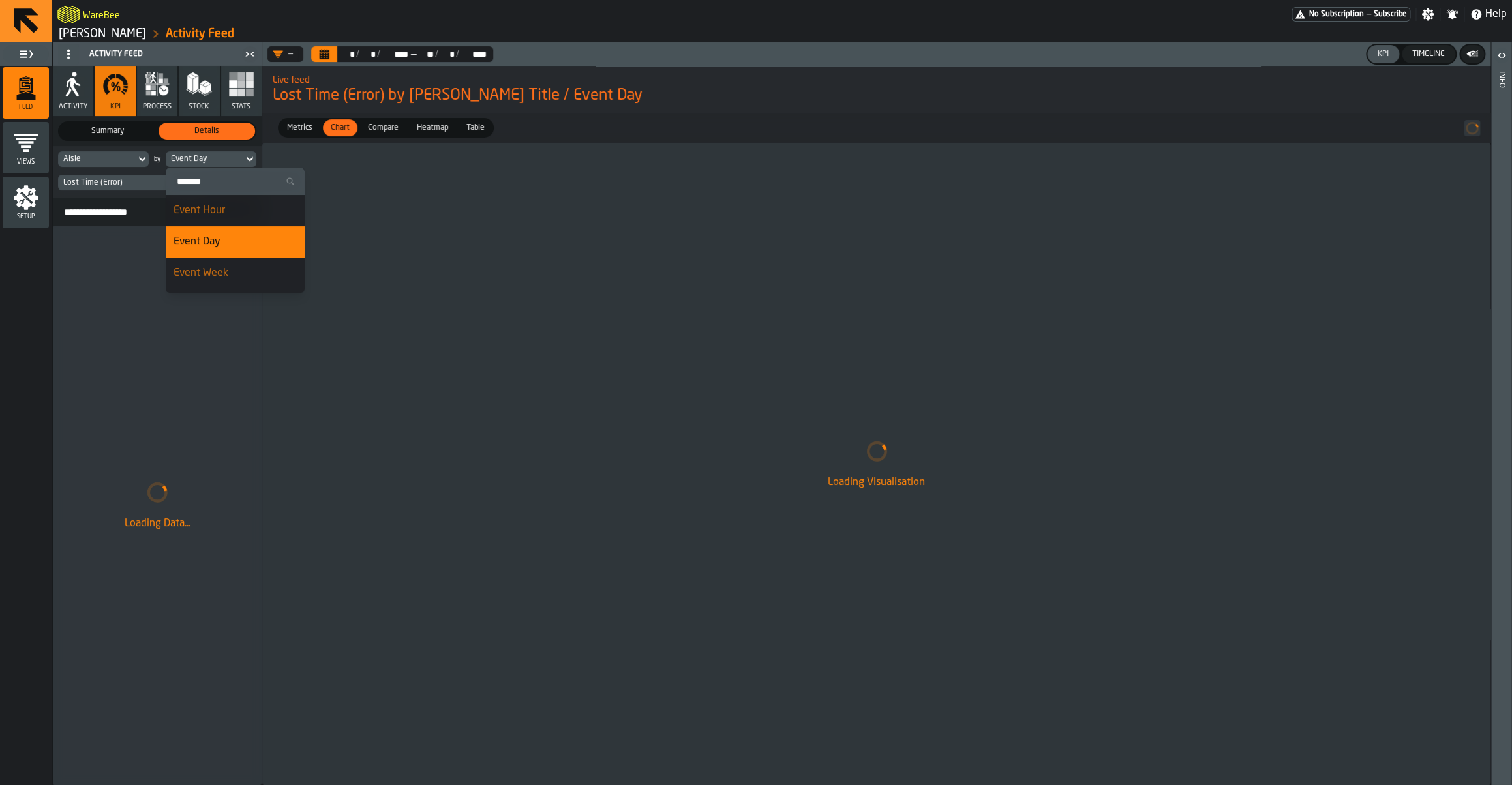
click at [324, 56] on icon "Calendar" at bounding box center [324, 56] width 9 height 7
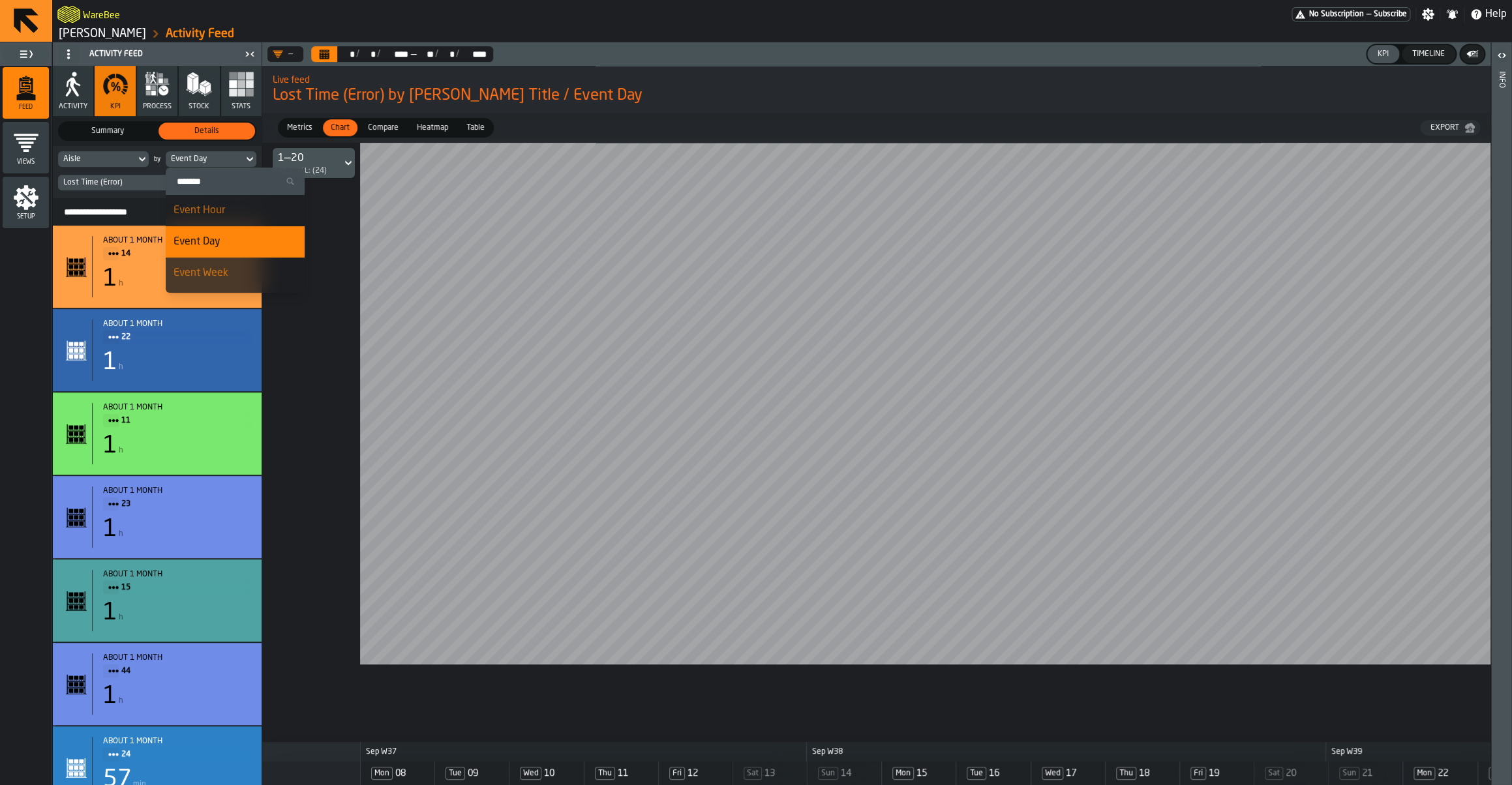
click at [118, 176] on div "Lost Time (Error)" at bounding box center [125, 182] width 133 height 15
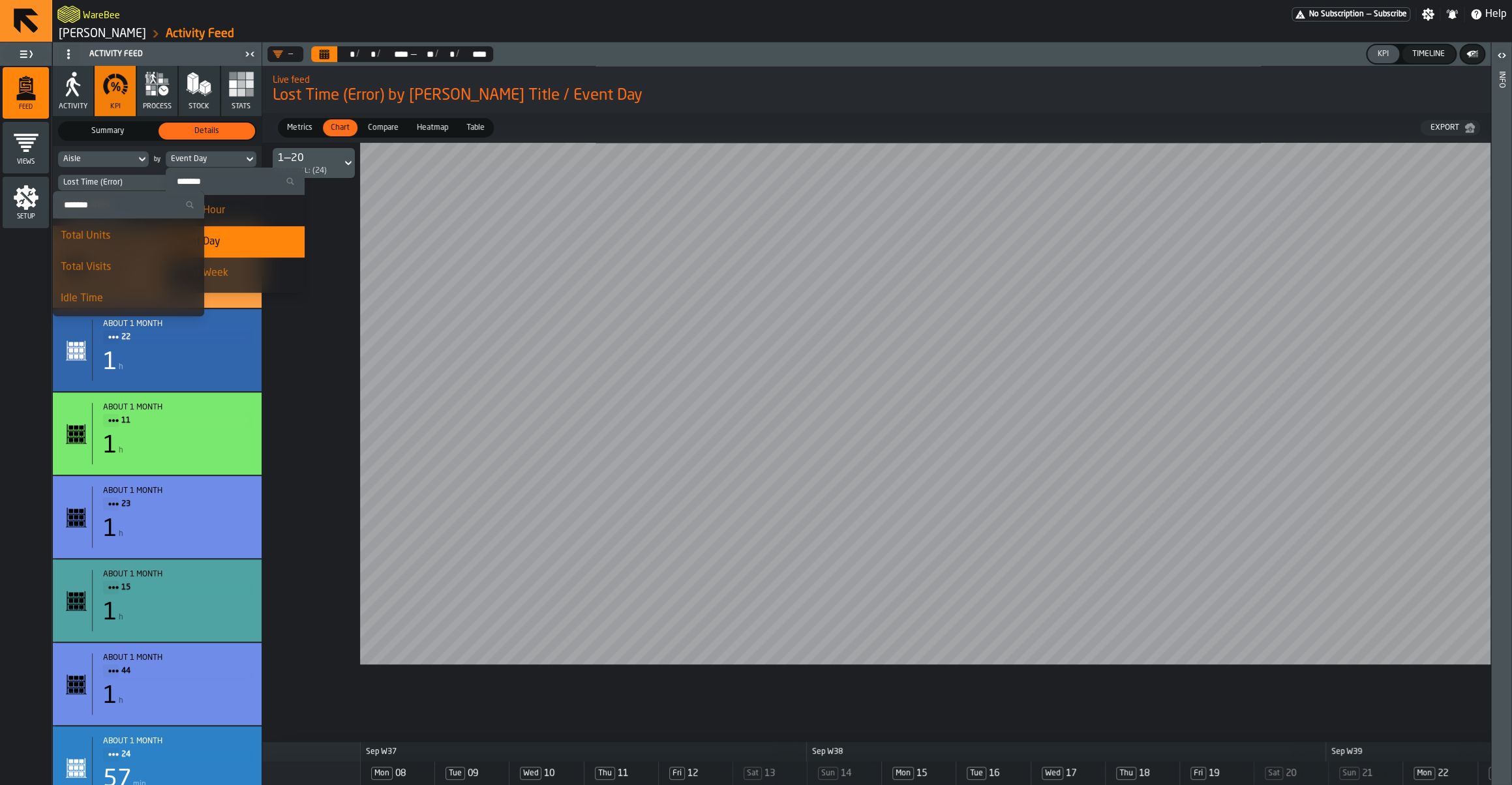
scroll to position [64, 0]
click at [98, 232] on div "Total Visits" at bounding box center [129, 234] width 136 height 15
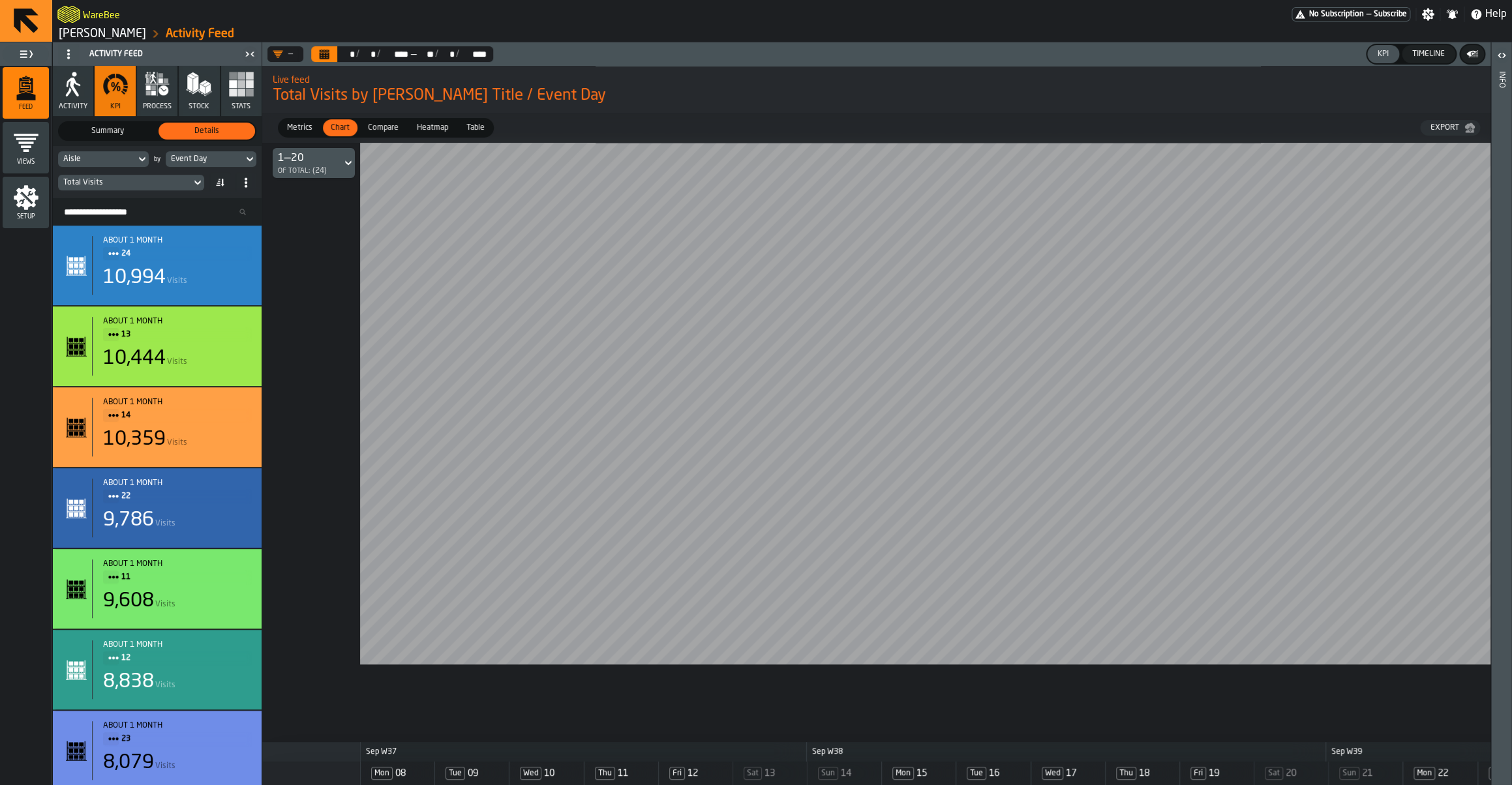
click at [211, 161] on div "Event Day" at bounding box center [204, 159] width 67 height 9
click at [221, 186] on input "Search" at bounding box center [235, 181] width 129 height 17
type input "**"
click at [229, 204] on div "Aisle" at bounding box center [207, 210] width 68 height 15
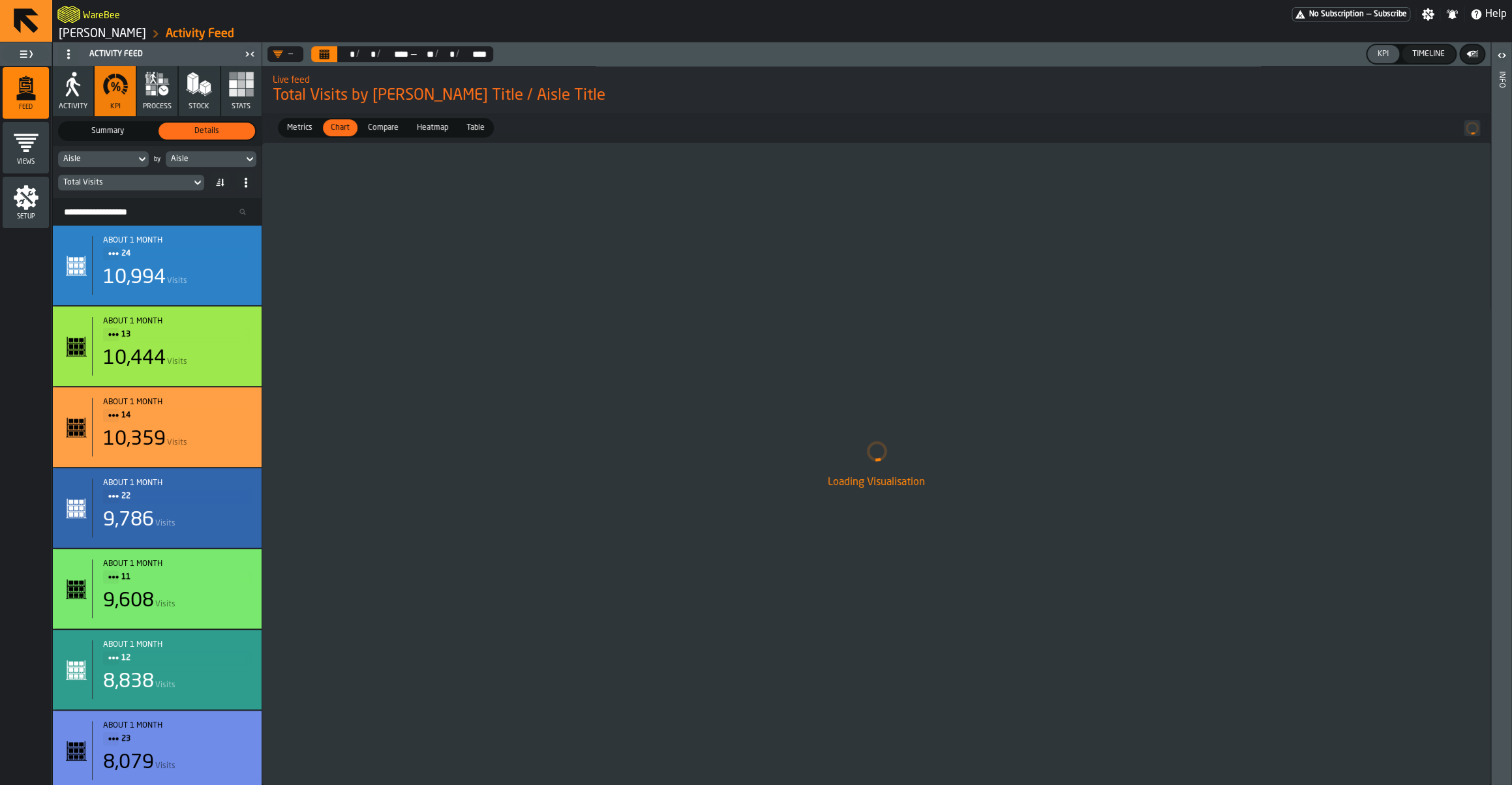
click at [227, 186] on span at bounding box center [220, 182] width 21 height 21
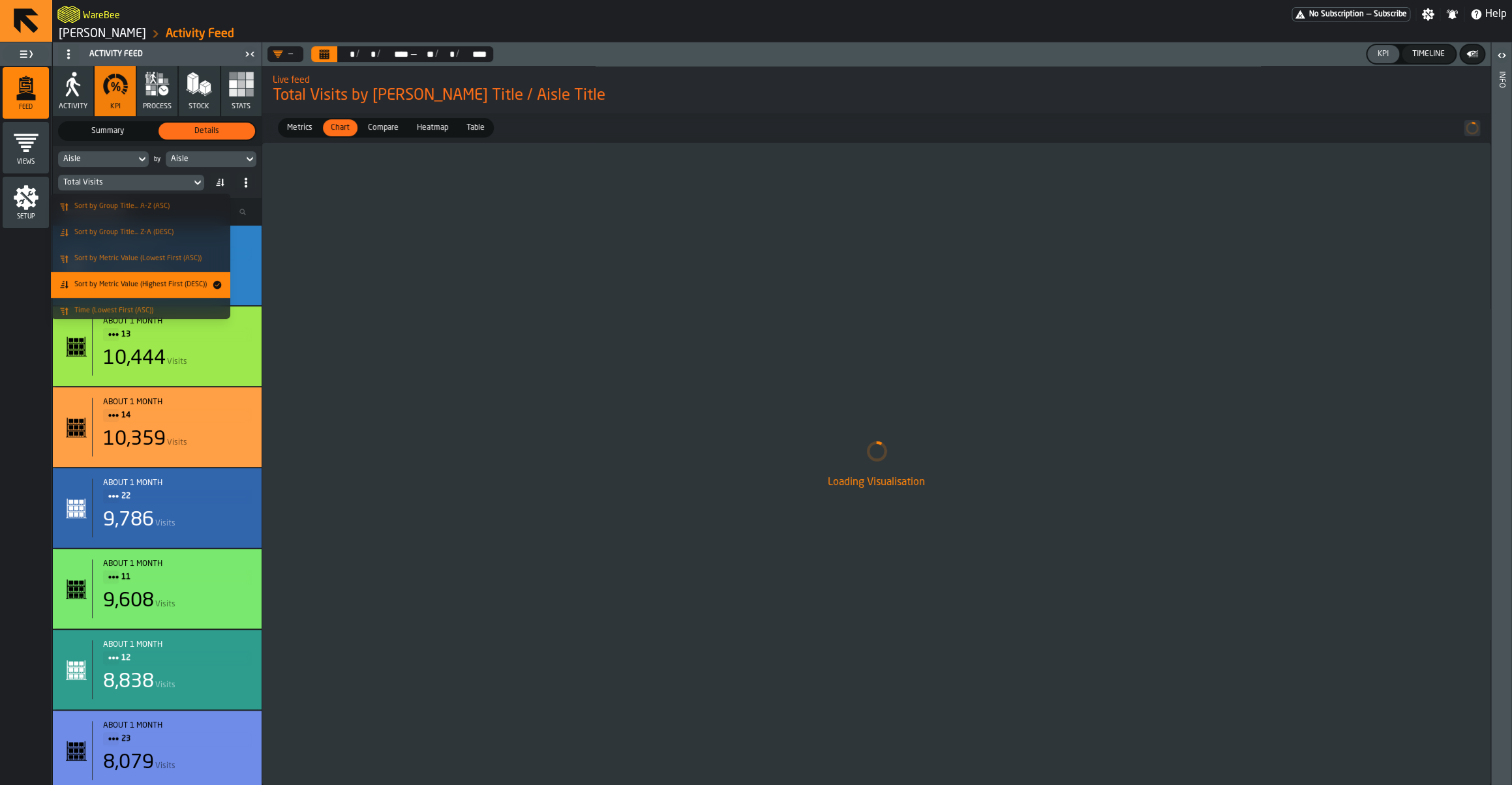
click at [149, 289] on span "Sort by Metric Value (Highest First (DESC))" at bounding box center [141, 285] width 132 height 9
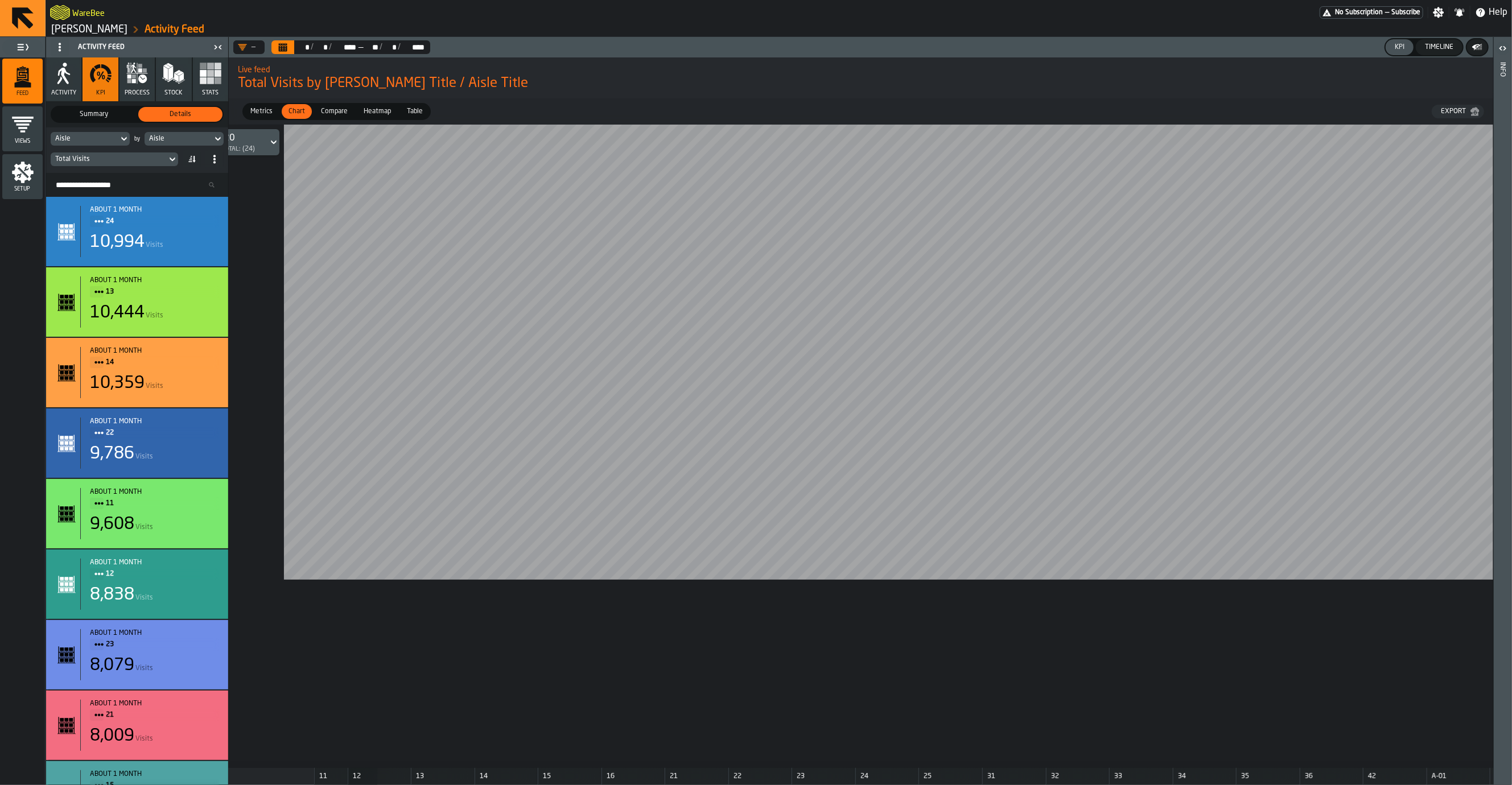
scroll to position [0, 27]
click at [212, 81] on rect "button" at bounding box center [210, 80] width 7 height 7
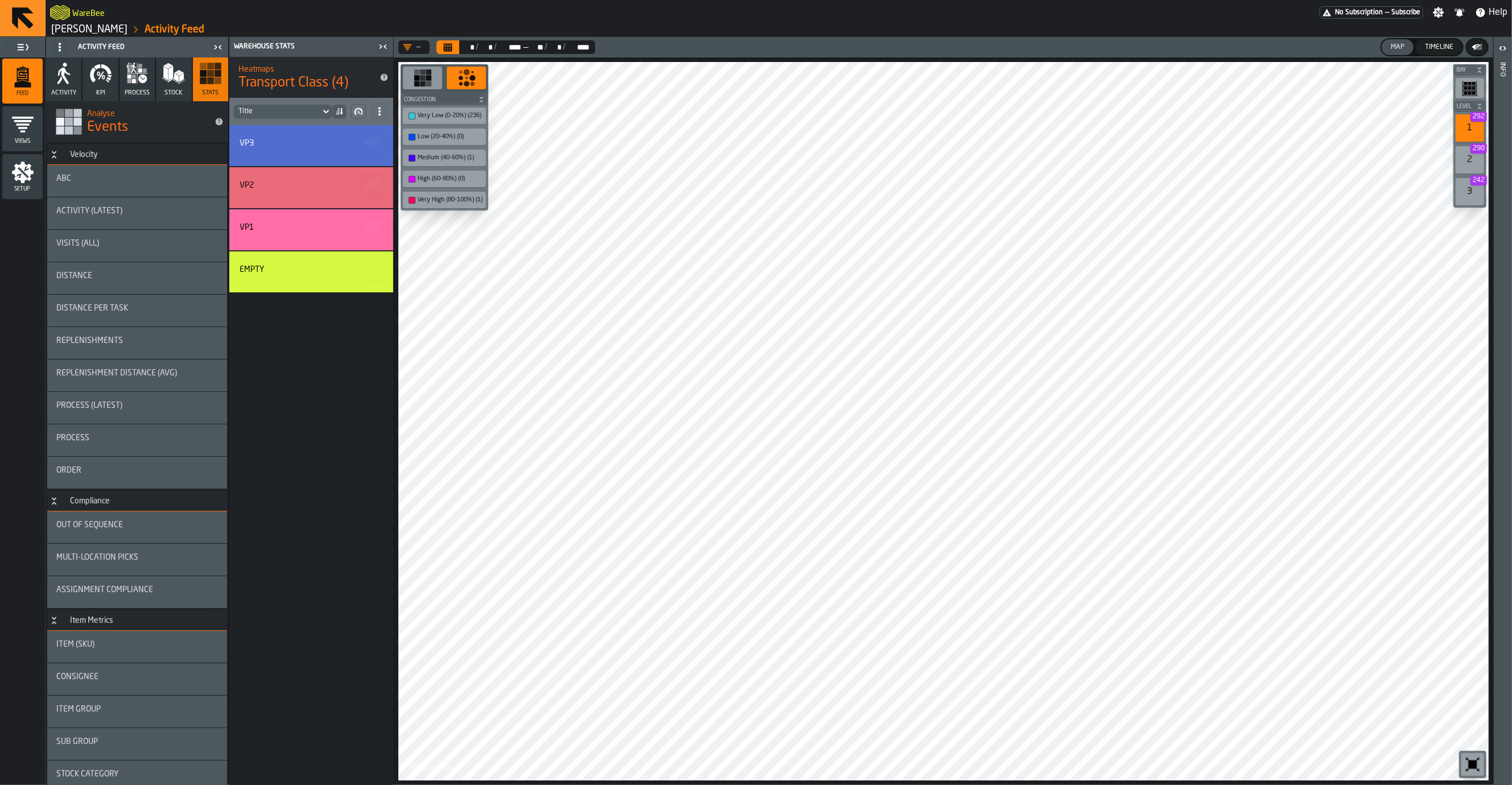
click at [36, 165] on div "Setup" at bounding box center [22, 177] width 40 height 31
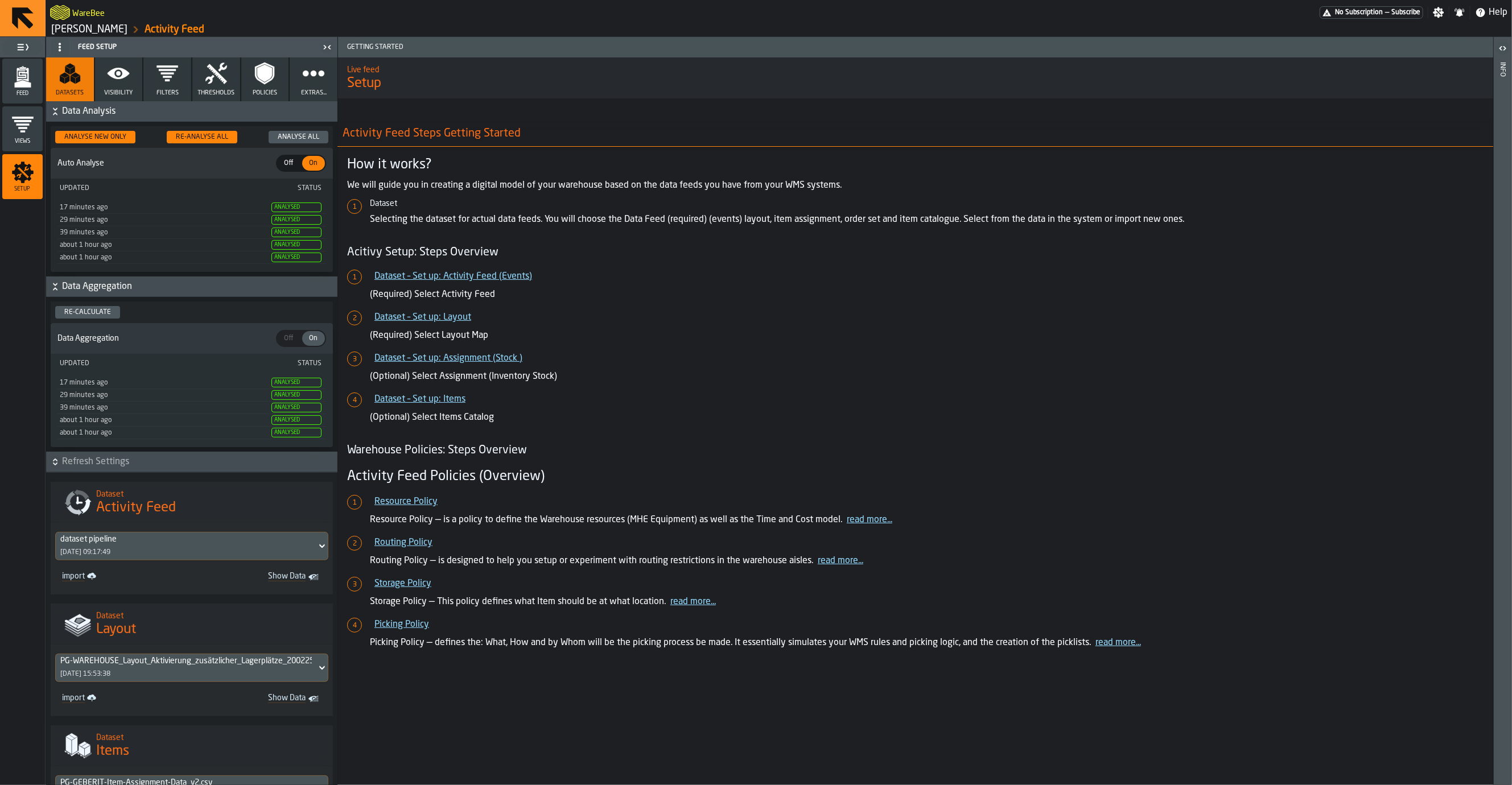
click at [150, 81] on button "Filters" at bounding box center [167, 79] width 48 height 43
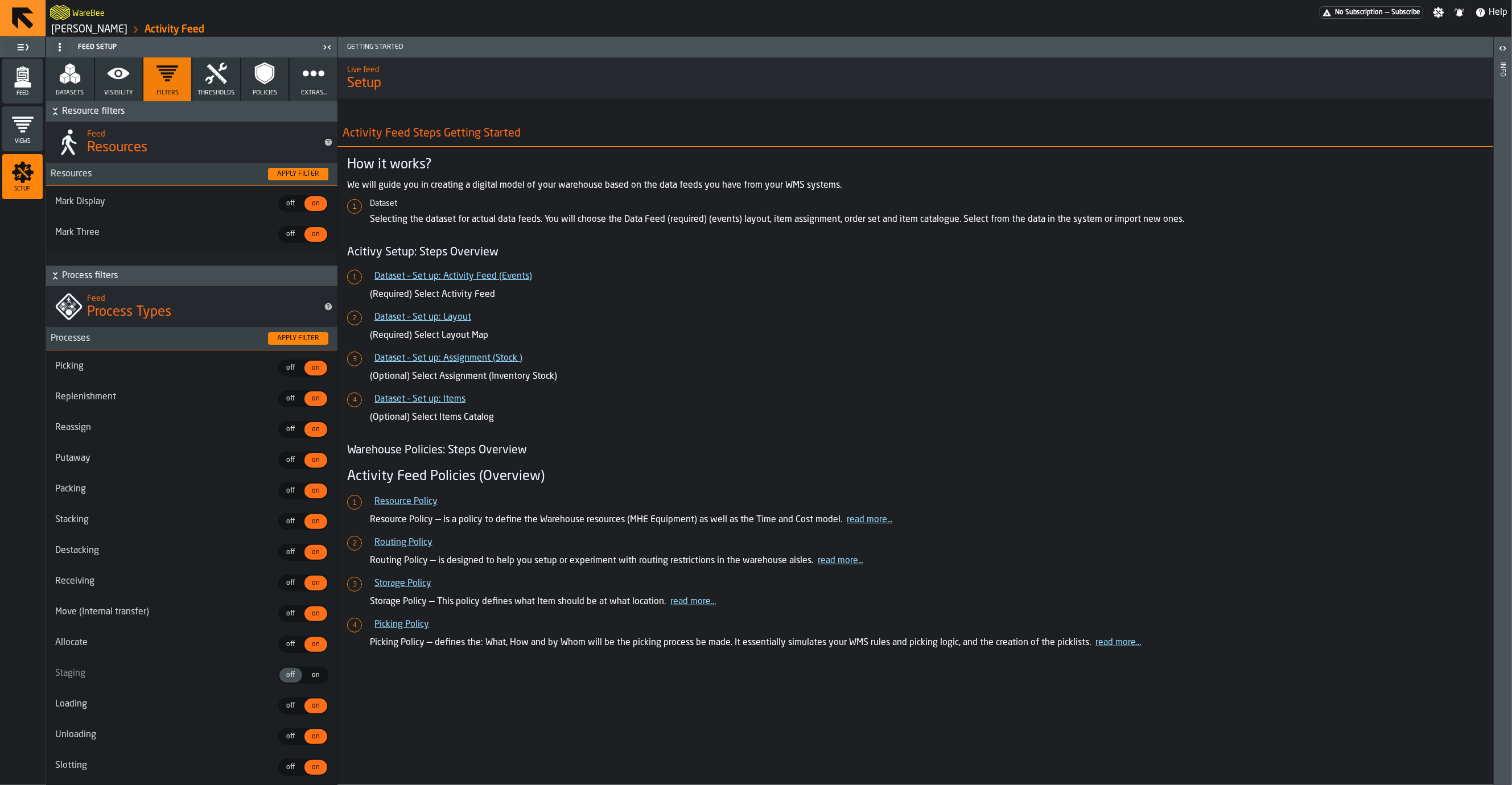
click at [130, 75] on icon "button" at bounding box center [118, 73] width 22 height 22
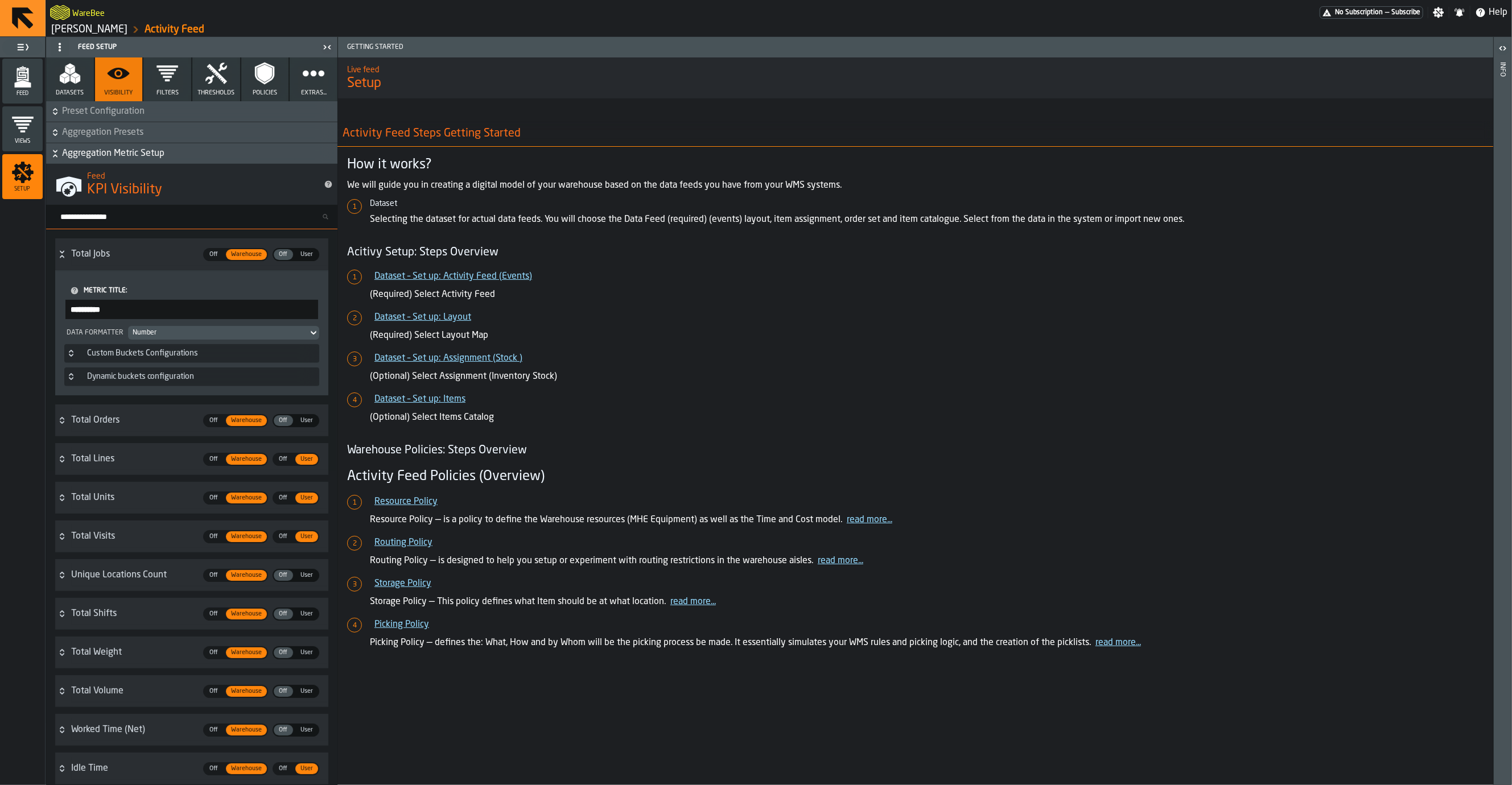
click at [150, 319] on input "**********" at bounding box center [191, 309] width 252 height 19
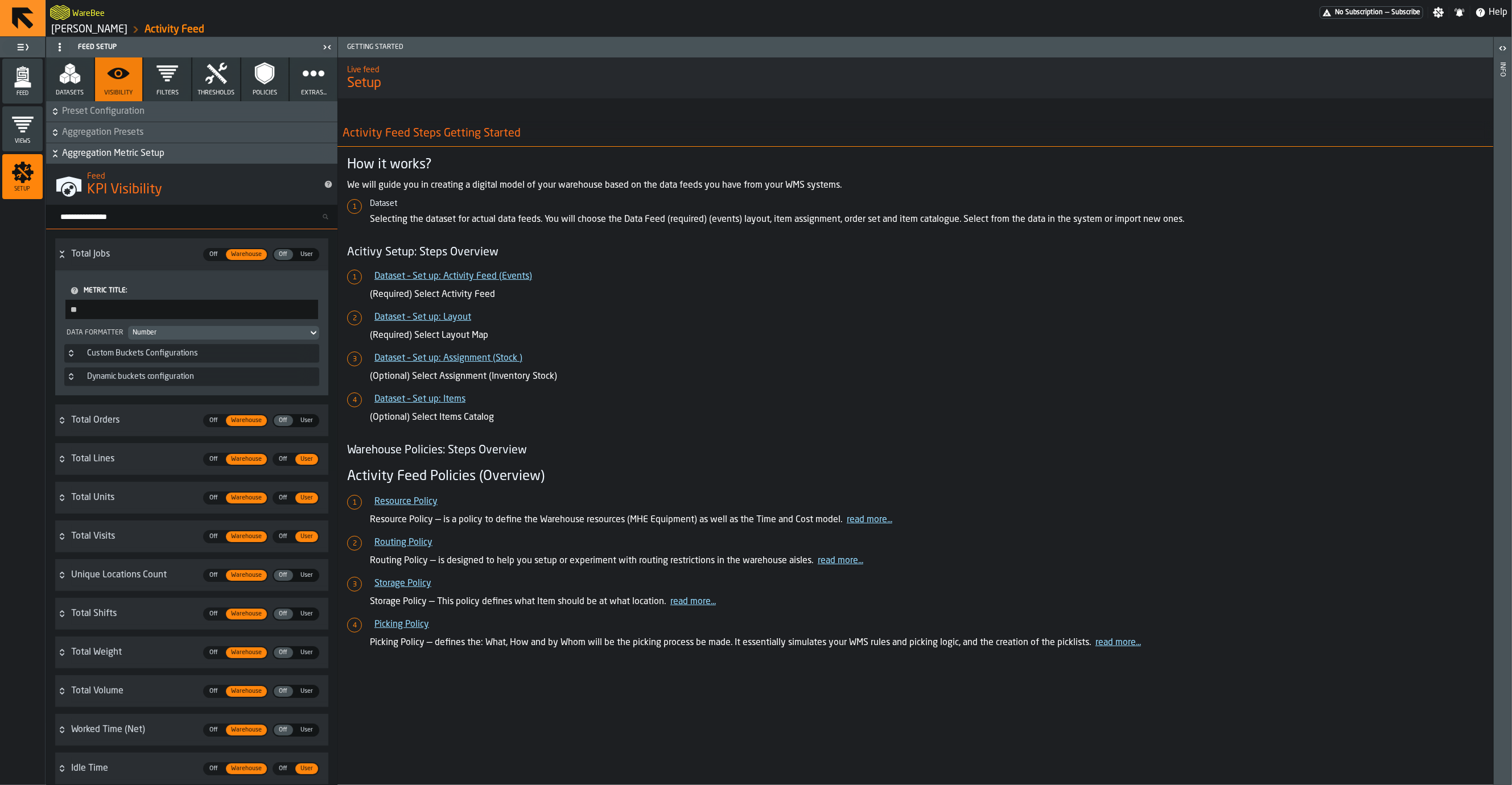
type input "*"
click at [39, 368] on div "Feed Views Shifts Employees Setup" at bounding box center [22, 421] width 45 height 727
click at [29, 387] on div "Feed Views Shifts Employees Setup" at bounding box center [22, 421] width 45 height 727
click at [73, 363] on h3 "Custom Buckets Configurations" at bounding box center [192, 353] width 255 height 19
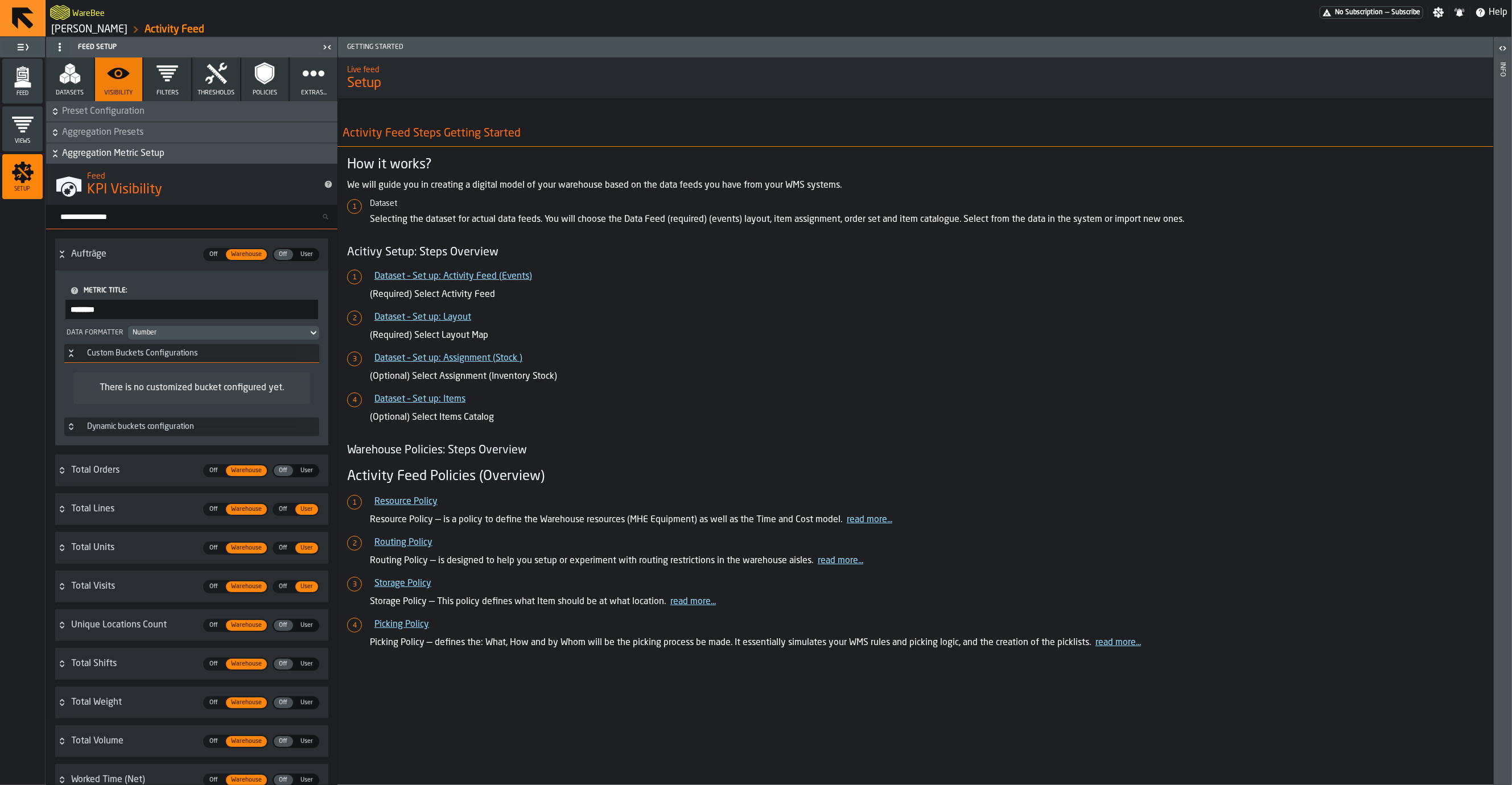
click at [73, 363] on h3 "Custom Buckets Configurations" at bounding box center [192, 353] width 255 height 19
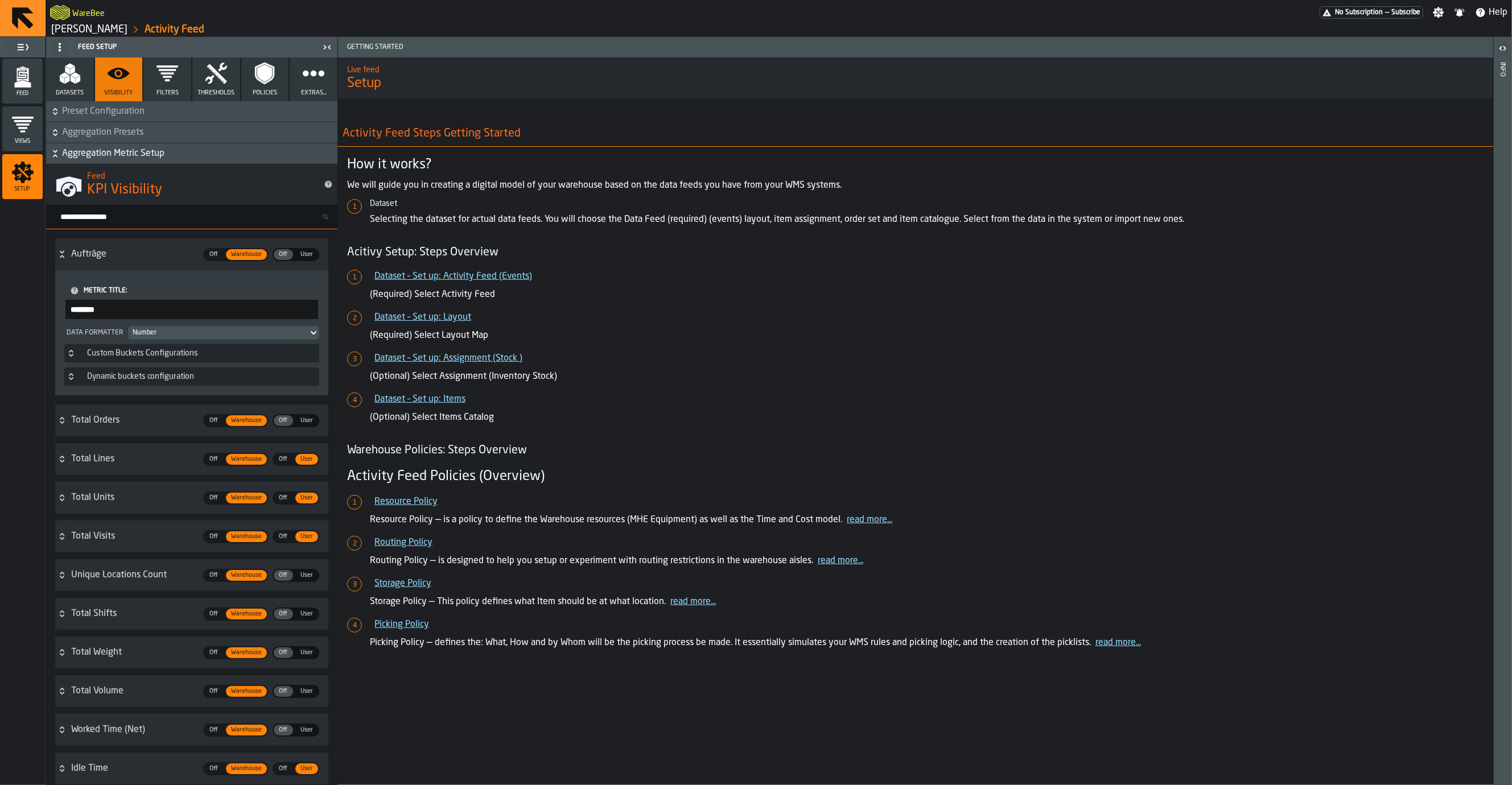
click at [67, 384] on h3 "Dynamic buckets configuration" at bounding box center [192, 377] width 255 height 19
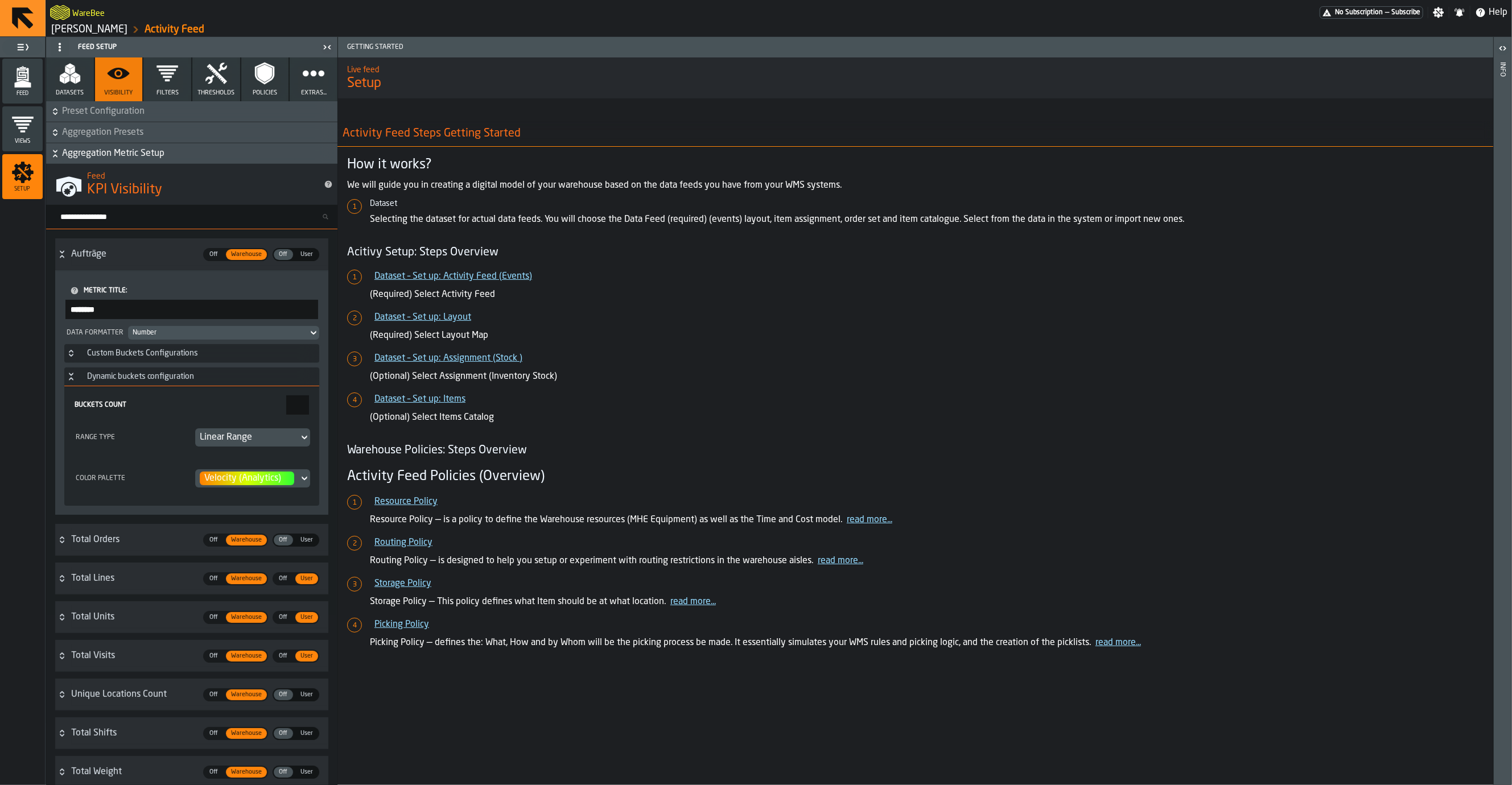
click at [67, 381] on icon "Button-Dynamic buckets configuration-open" at bounding box center [71, 377] width 9 height 9
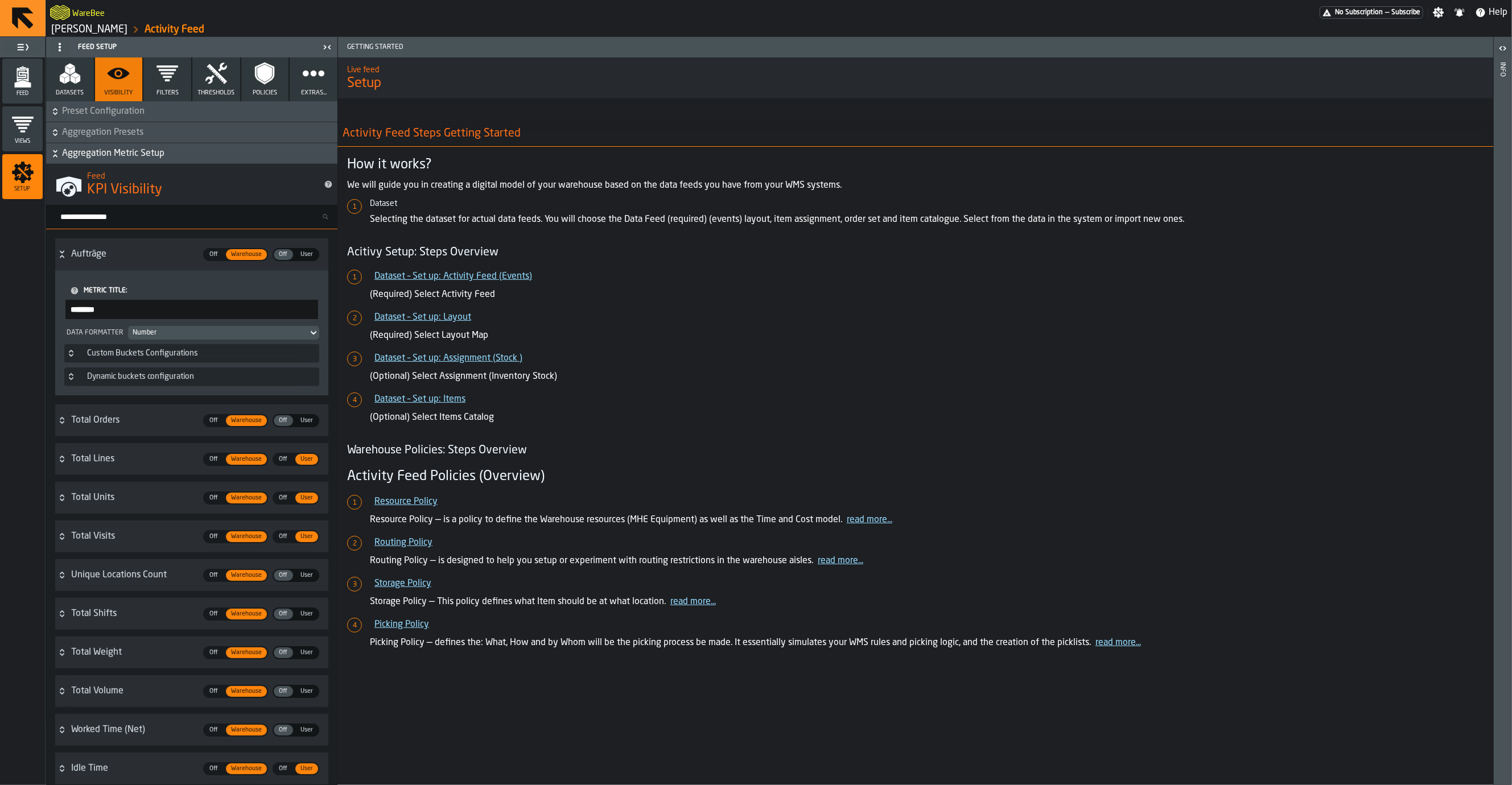
click at [115, 312] on input "********" at bounding box center [191, 309] width 252 height 19
click at [100, 290] on span "Metric Title:" at bounding box center [183, 291] width 199 height 8
click at [100, 300] on input "*********" at bounding box center [191, 309] width 252 height 19
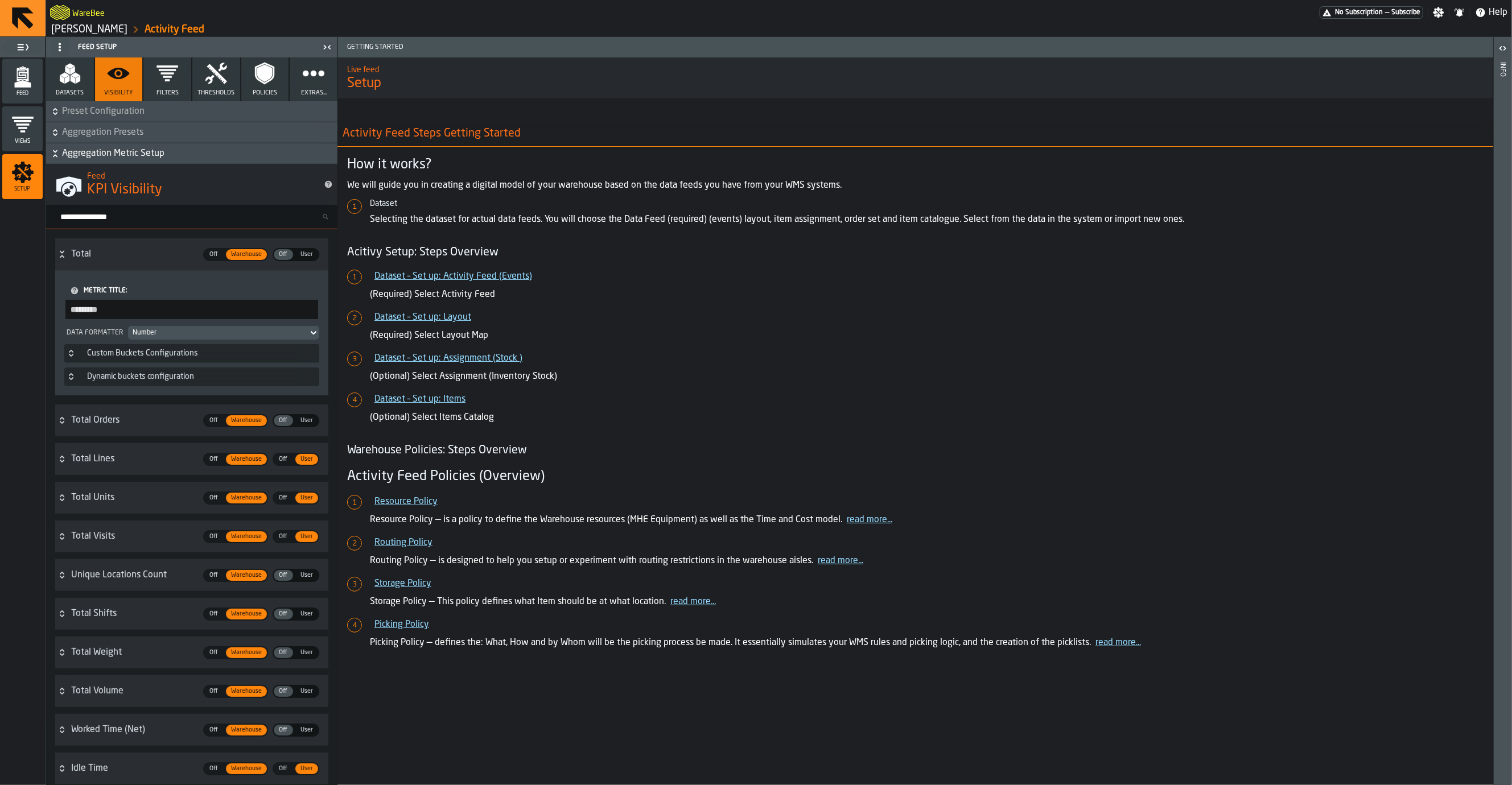
type input "*"
type input "**"
type input "*"
type input "**"
type input "*"
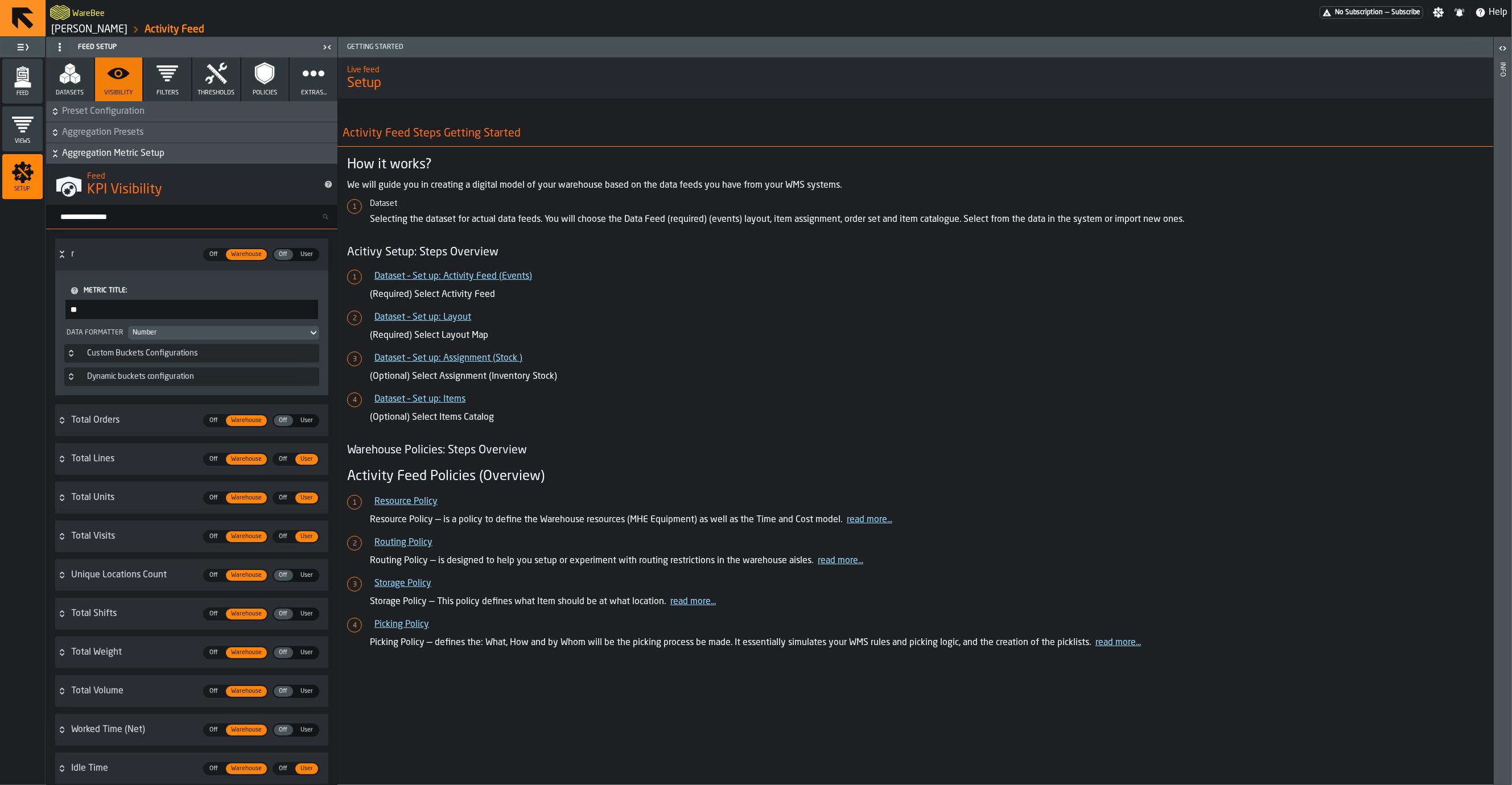
type input "*"
type input "**********"
click at [709, 363] on h5 "Dataset – Set up: Assignment (Stock )" at bounding box center [927, 358] width 1114 height 13
click at [62, 256] on icon "Button-jobsCount-open" at bounding box center [62, 254] width 9 height 9
